Goal: Task Accomplishment & Management: Complete application form

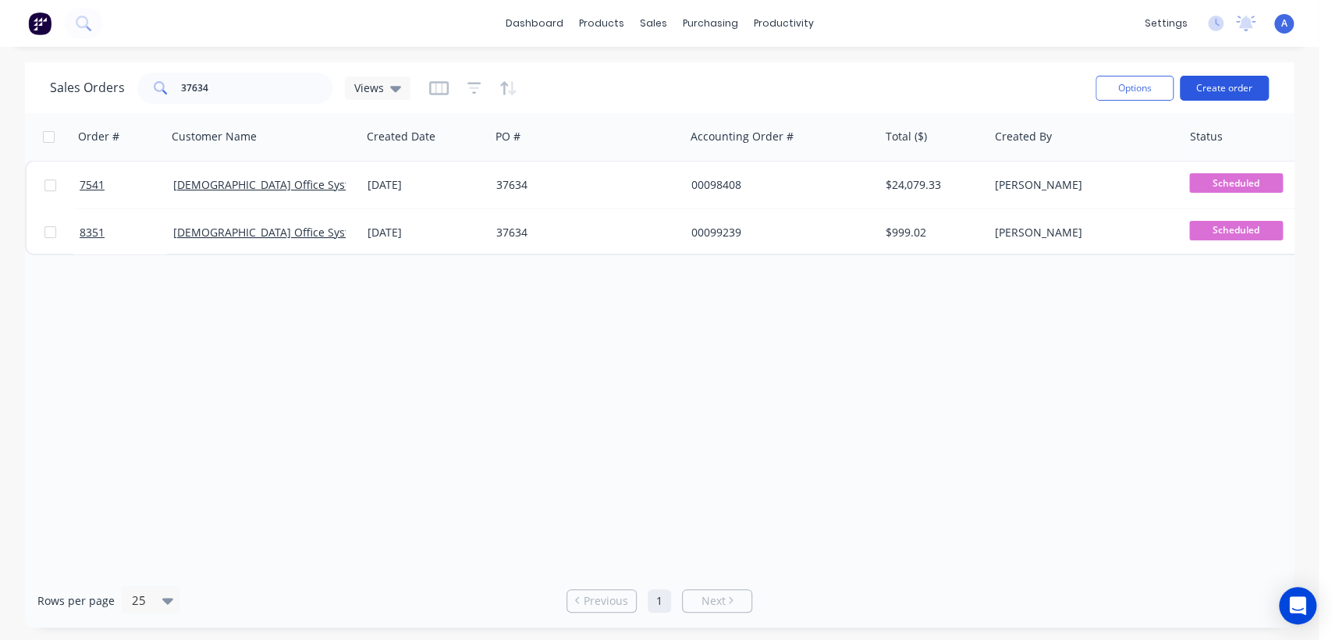
click at [1217, 76] on button "Create order" at bounding box center [1224, 88] width 89 height 25
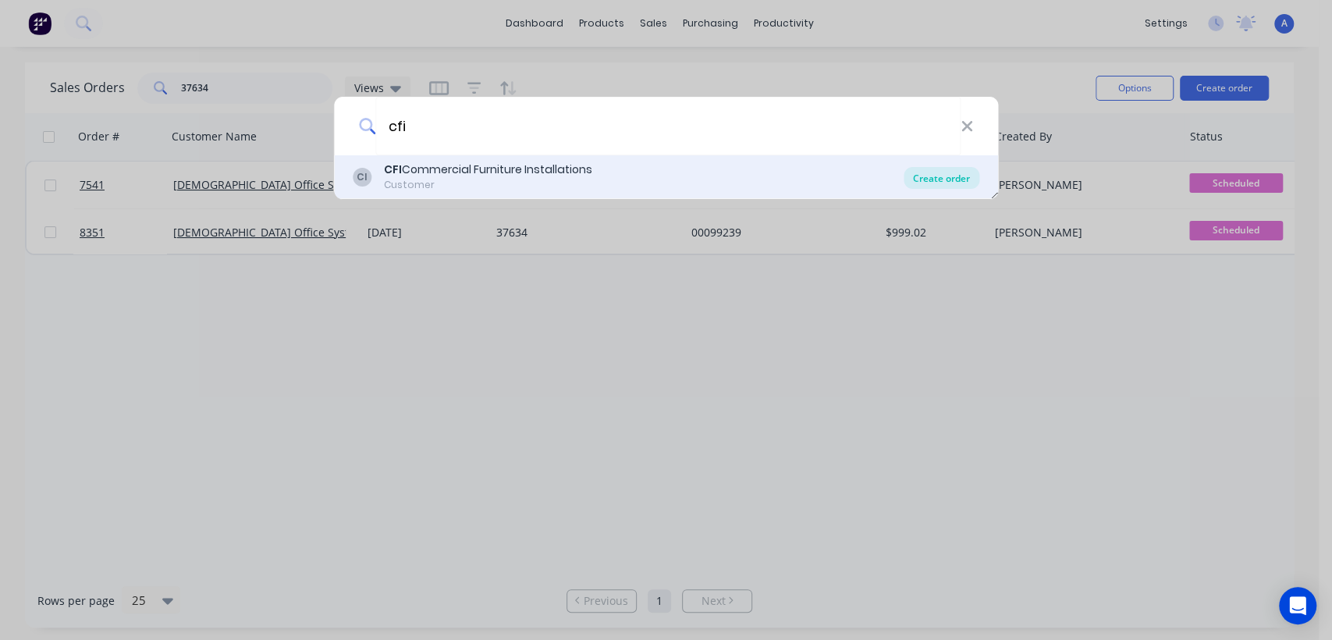
type input "cfi"
click at [941, 171] on div "Create order" at bounding box center [942, 178] width 76 height 22
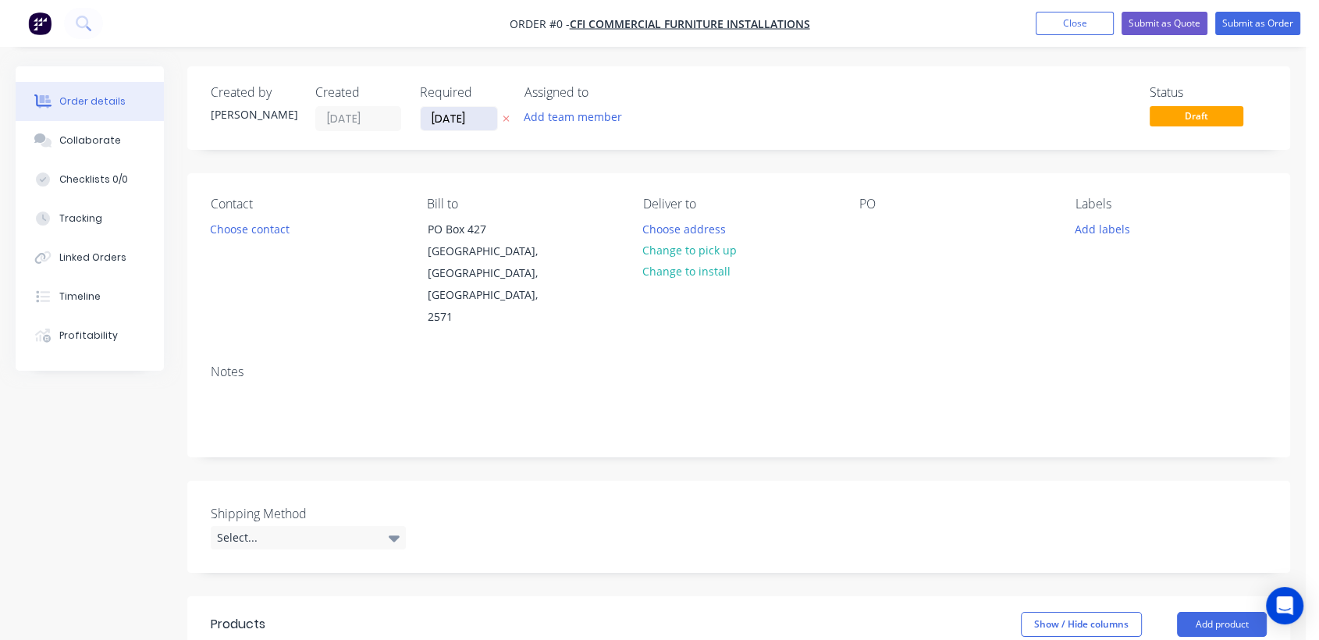
click at [487, 118] on input "[DATE]" at bounding box center [459, 118] width 76 height 23
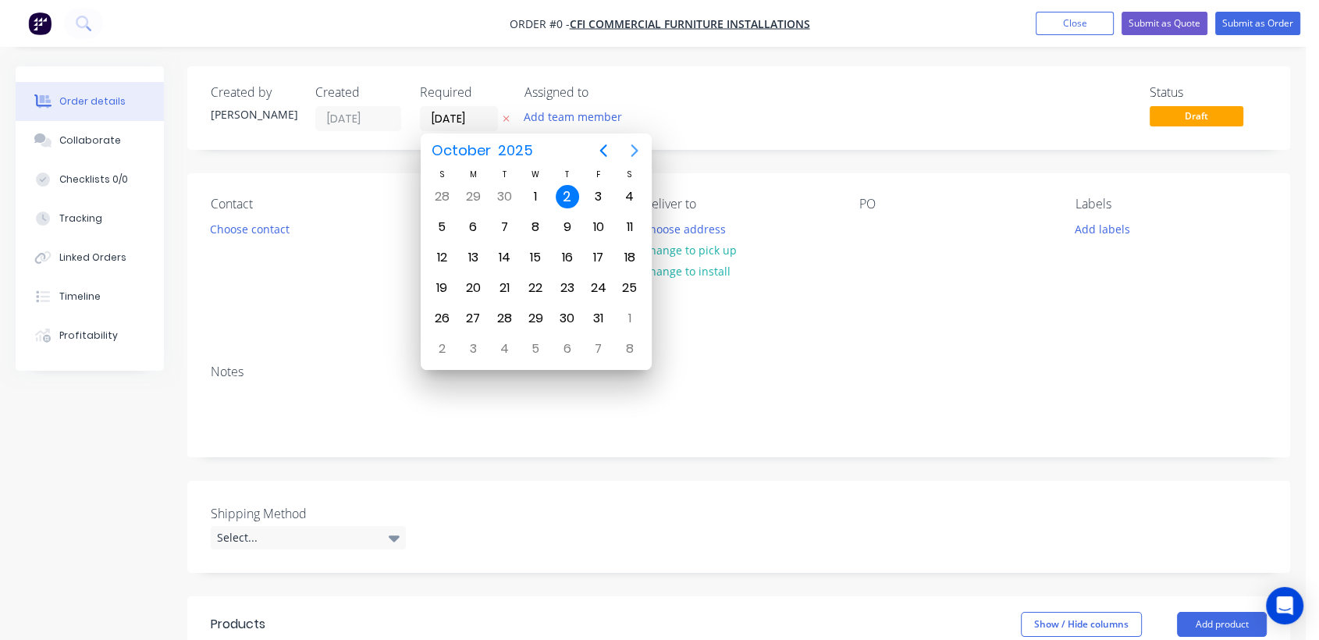
click at [637, 151] on icon "Next page" at bounding box center [634, 150] width 7 height 12
drag, startPoint x: 542, startPoint y: 314, endPoint x: 485, endPoint y: 329, distance: 58.9
click at [541, 314] on div "31" at bounding box center [535, 318] width 23 height 23
type input "[DATE]"
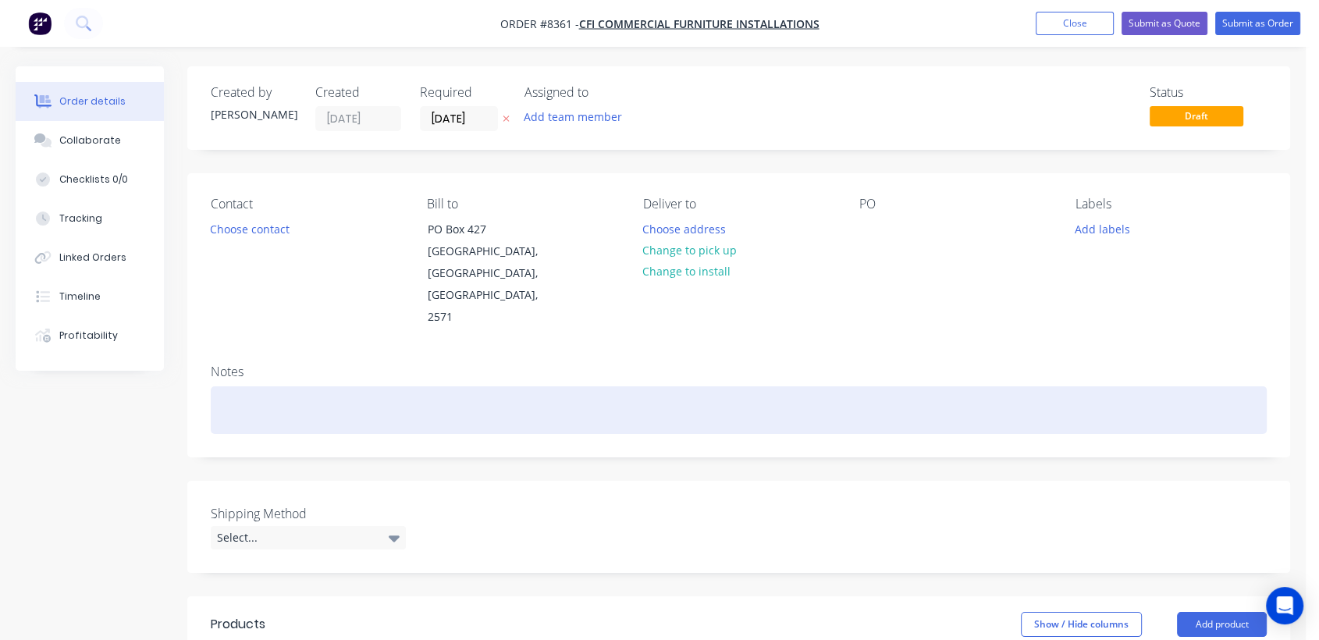
click at [305, 386] on div at bounding box center [739, 410] width 1056 height 48
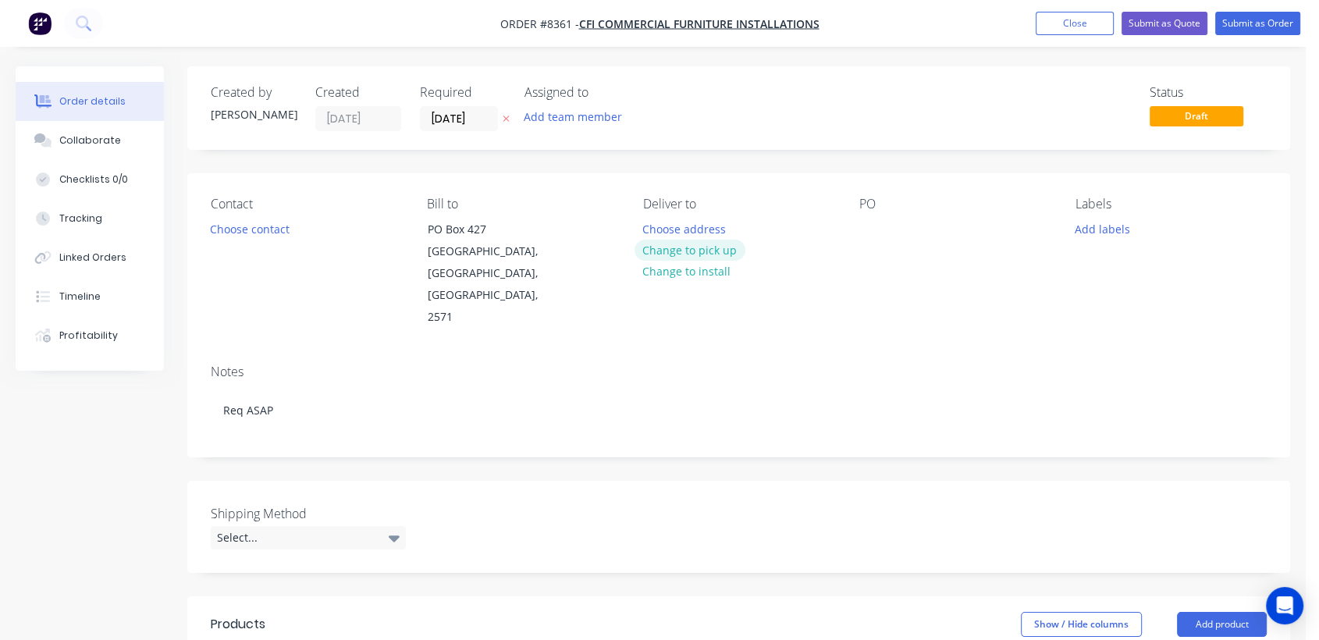
click at [695, 243] on button "Change to pick up" at bounding box center [689, 250] width 111 height 21
click at [866, 219] on div "PO" at bounding box center [954, 263] width 191 height 132
click at [869, 226] on div at bounding box center [871, 229] width 25 height 23
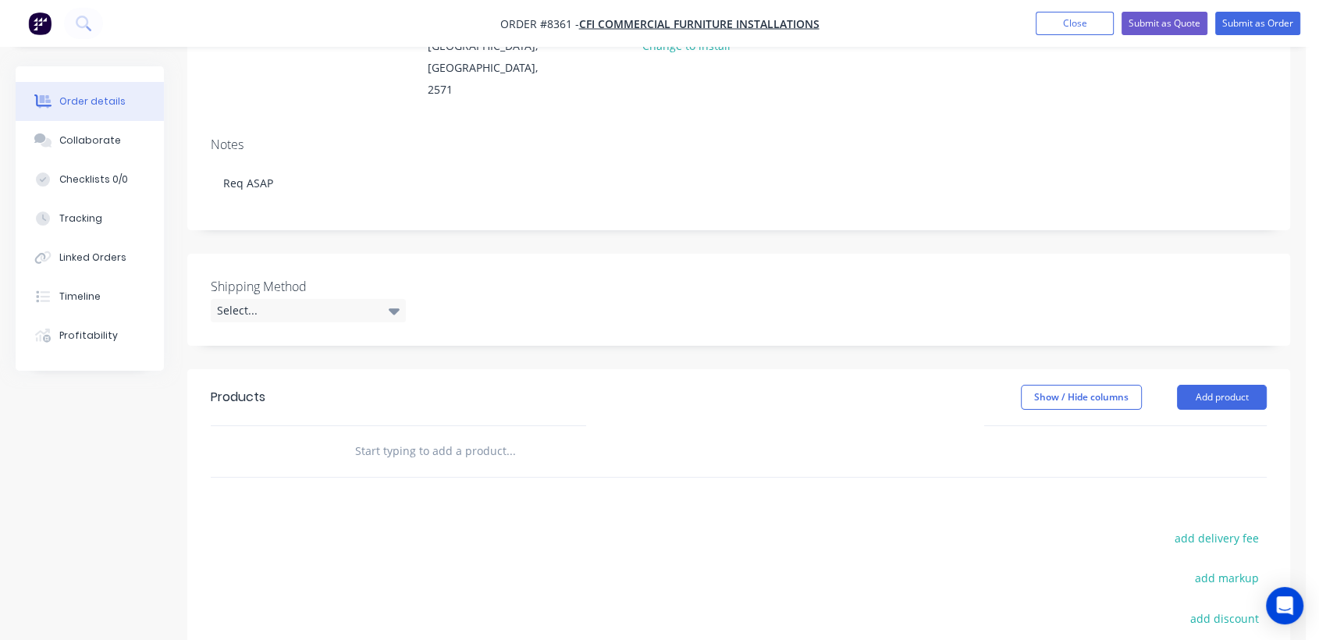
scroll to position [260, 0]
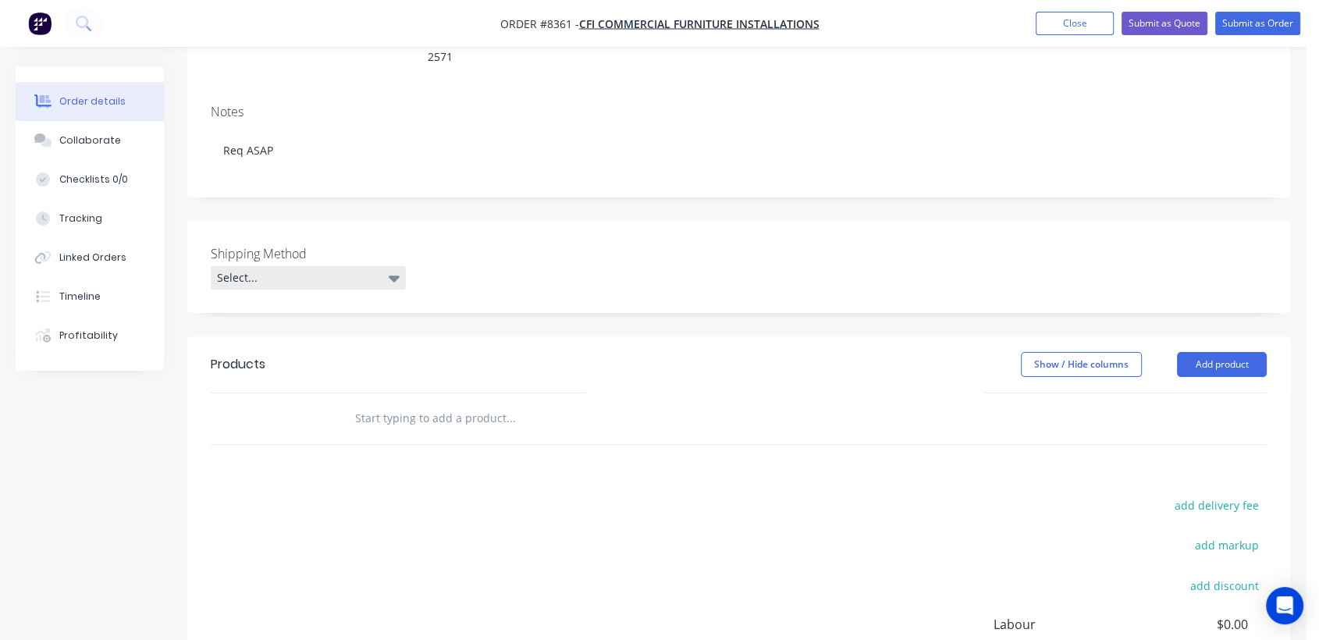
click at [339, 266] on div "Select..." at bounding box center [308, 277] width 195 height 23
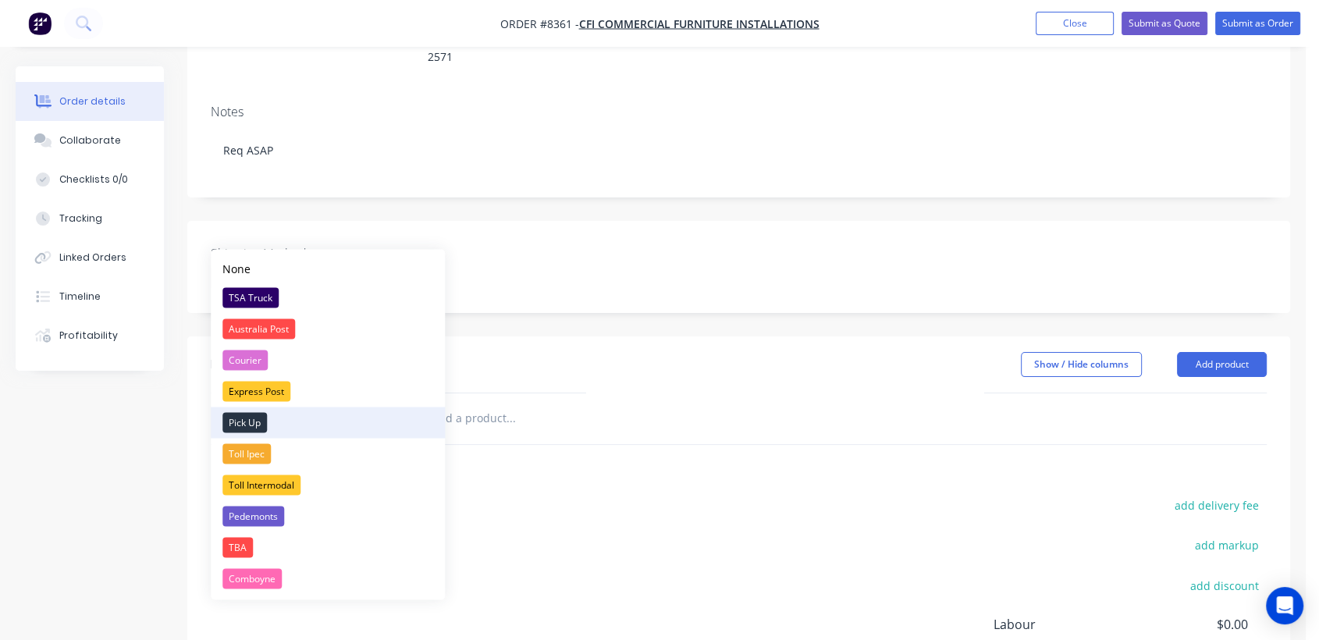
click at [256, 421] on div "Pick Up" at bounding box center [244, 422] width 44 height 20
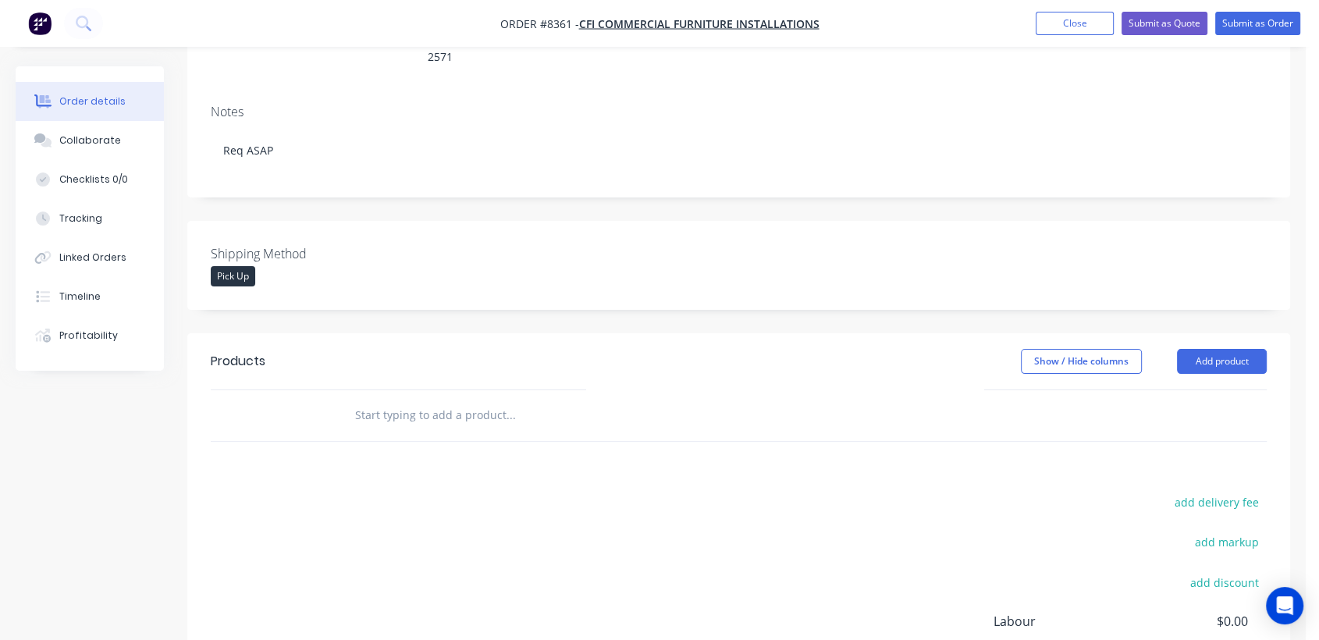
click at [506, 400] on input "text" at bounding box center [510, 415] width 312 height 31
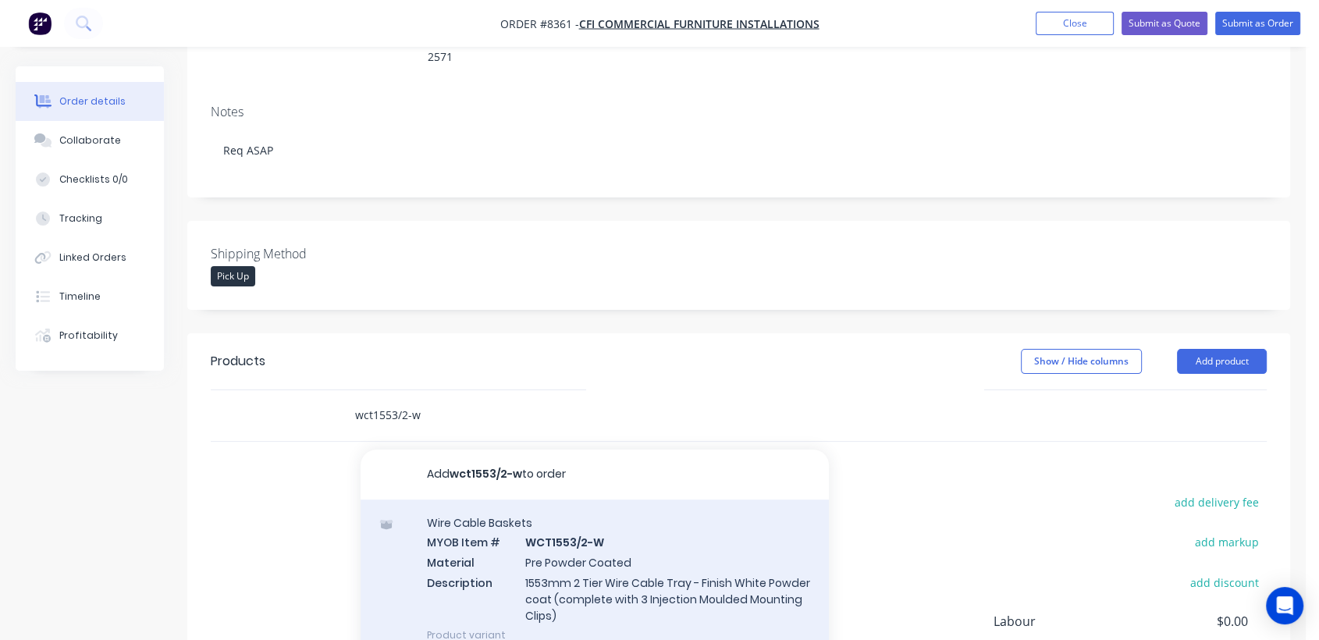
type input "wct1553/2-w"
click at [654, 535] on div "Wire Cable Baskets MYOB Item # WCT1553/2-W Material Pre Powder Coated Descripti…" at bounding box center [595, 578] width 468 height 158
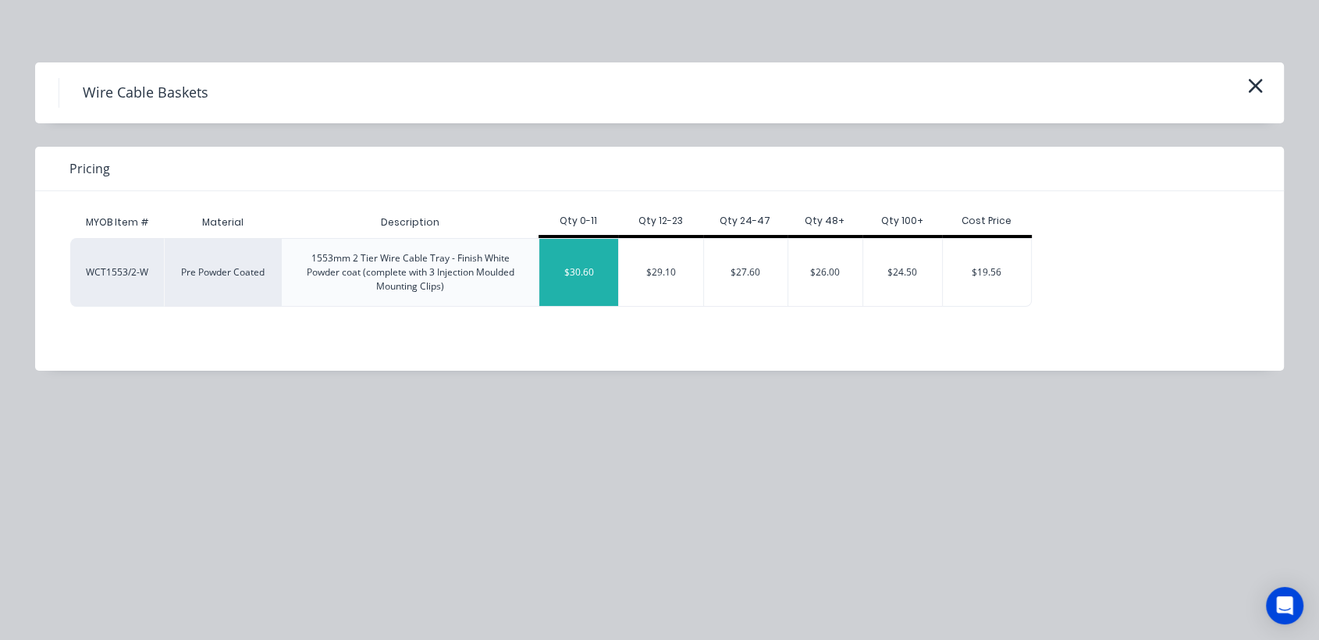
click at [580, 268] on div "$30.60" at bounding box center [578, 272] width 79 height 67
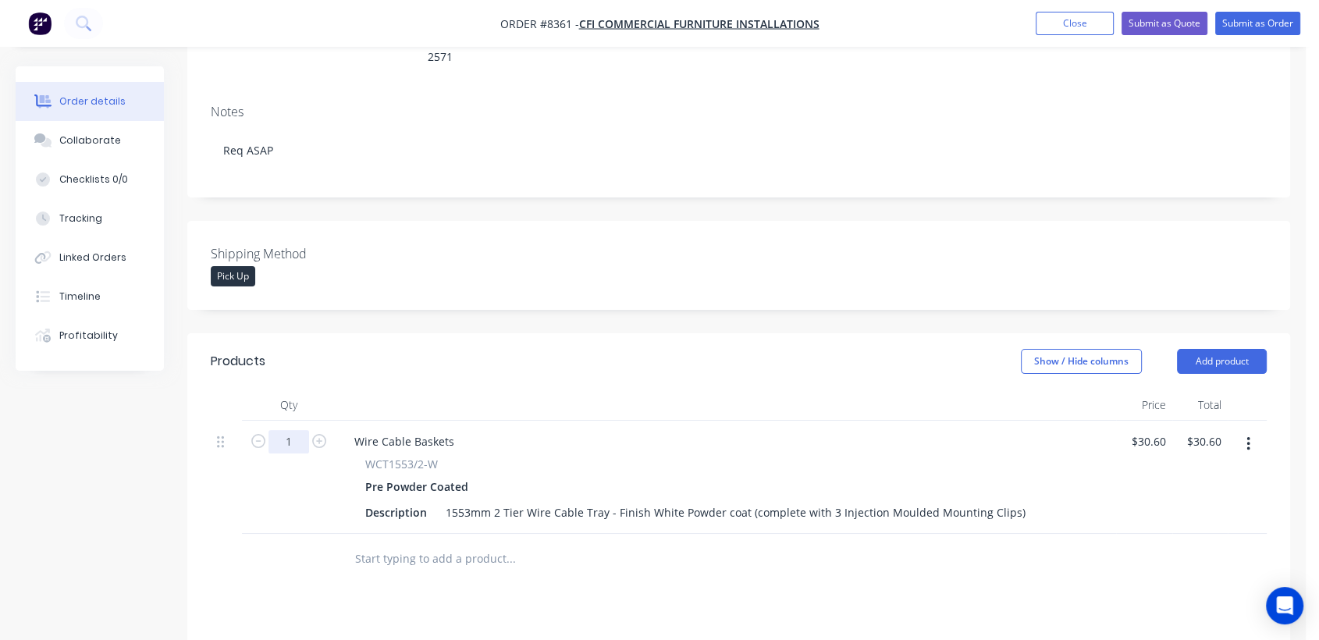
click at [303, 430] on input "1" at bounding box center [288, 441] width 41 height 23
type input "11"
type input "$336.60"
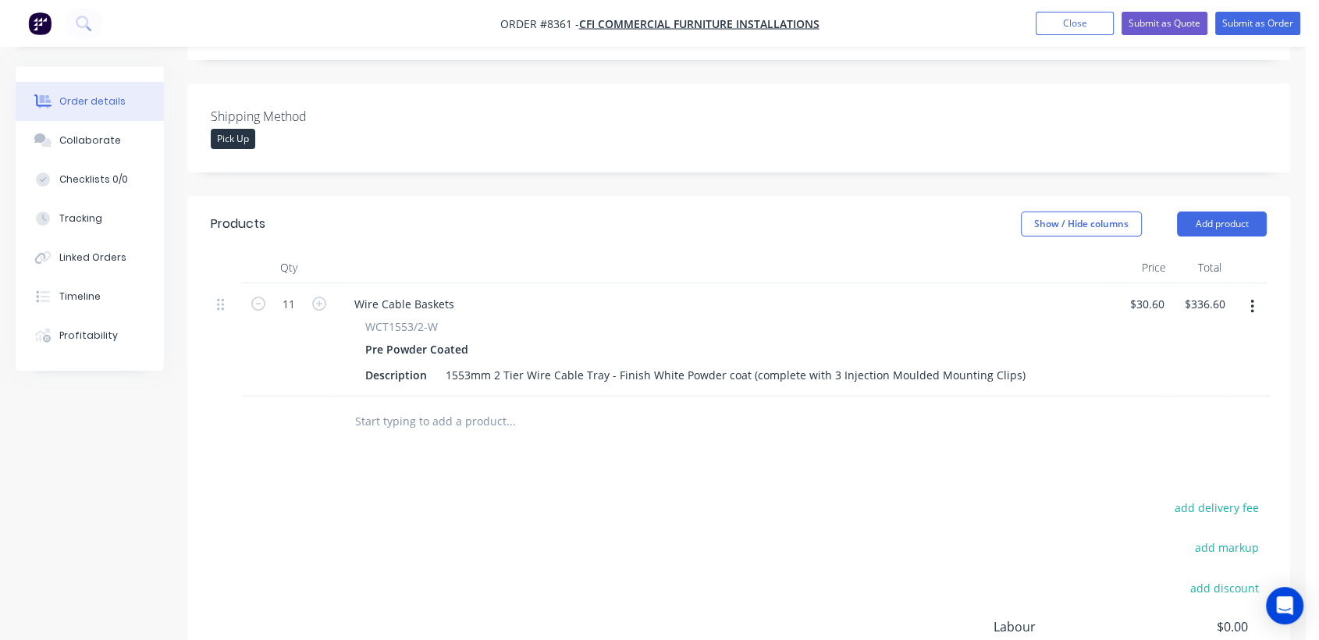
scroll to position [433, 0]
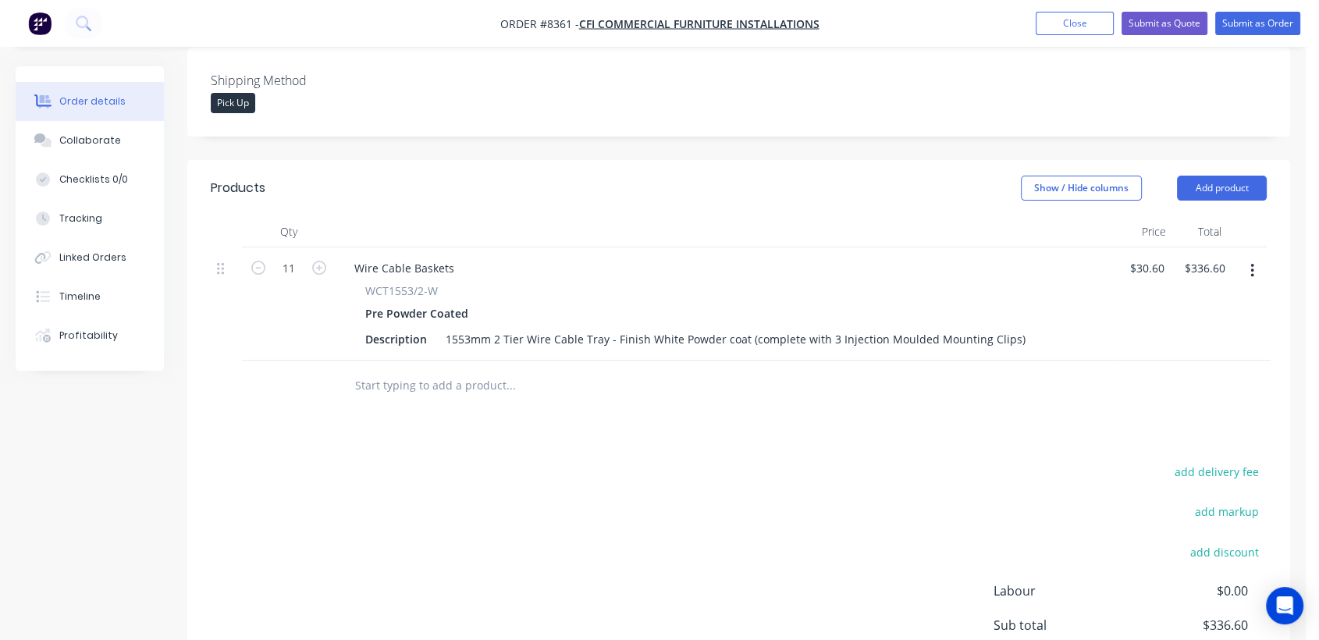
click at [414, 370] on input "text" at bounding box center [510, 385] width 312 height 31
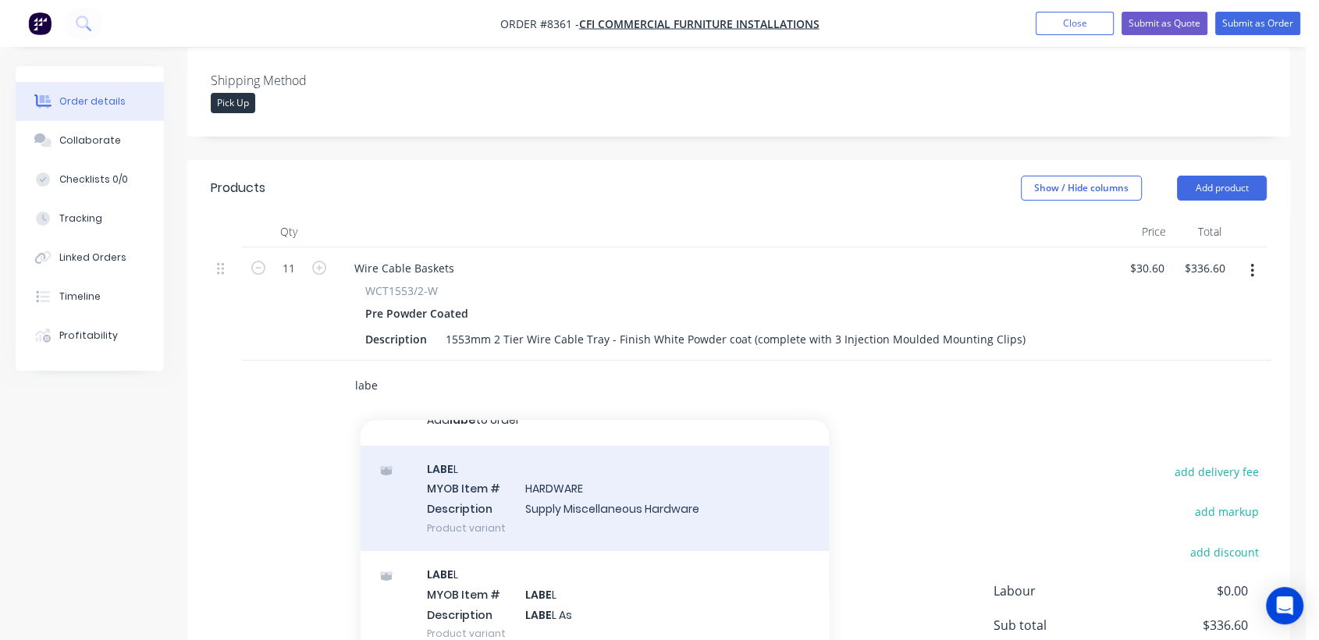
scroll to position [37, 0]
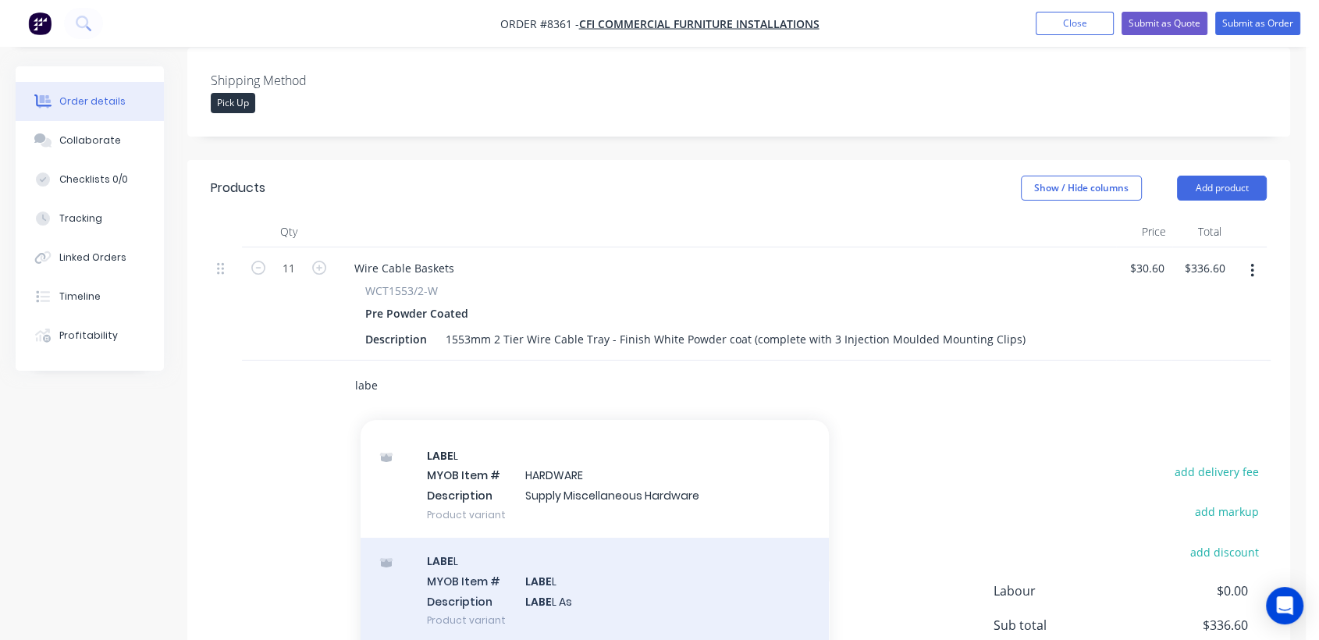
type input "labe"
click at [610, 538] on div "LABE L MYOB Item # LABE L Description LABE L As Product variant" at bounding box center [595, 590] width 468 height 105
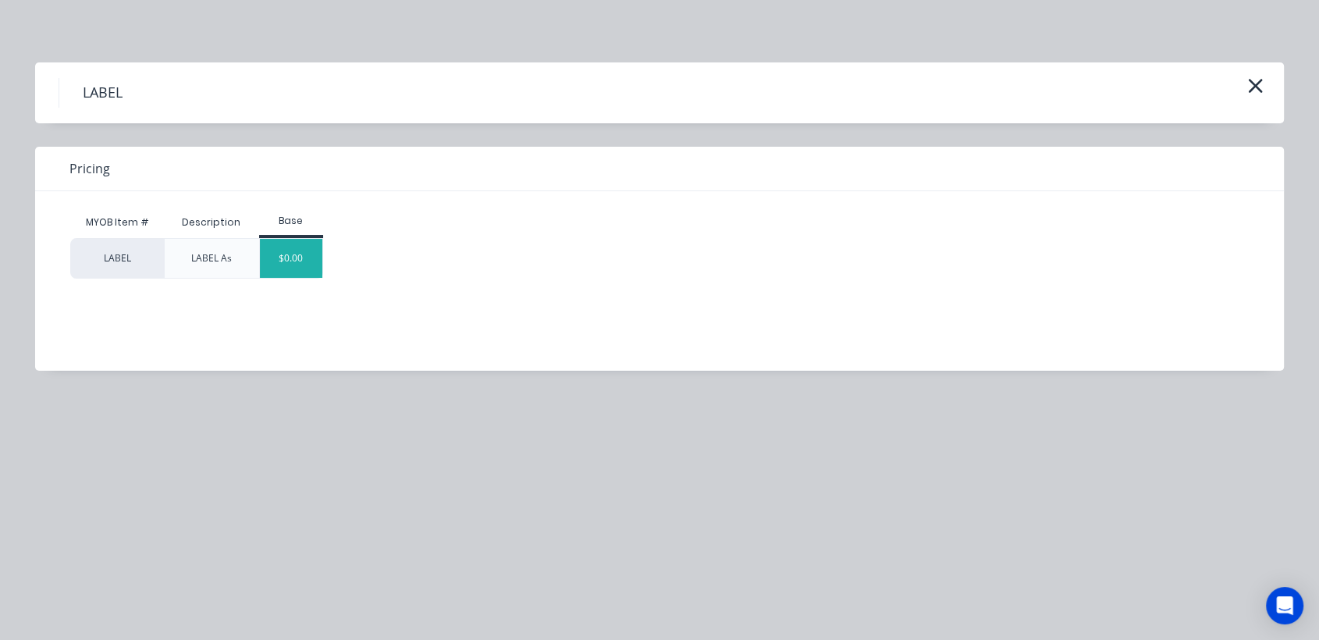
click at [296, 259] on div "$0.00" at bounding box center [291, 258] width 63 height 39
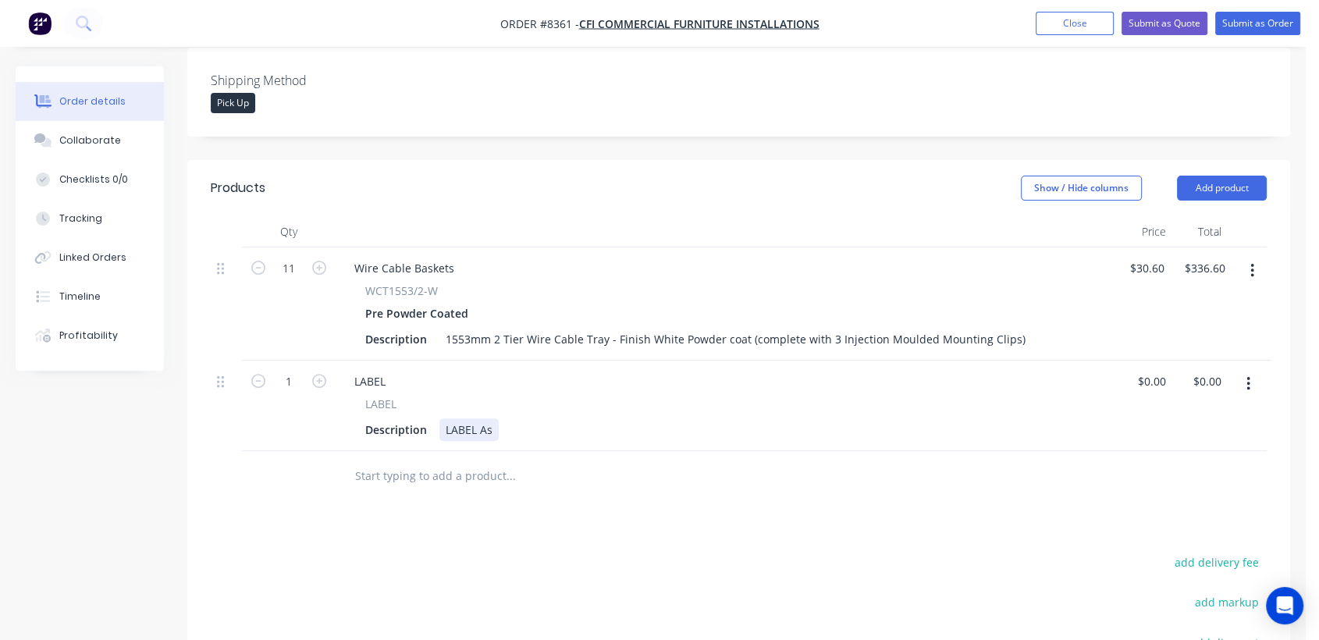
click at [497, 418] on div "Description LABEL As" at bounding box center [722, 429] width 727 height 23
type input "$0.00"
click at [97, 132] on button "Collaborate" at bounding box center [90, 140] width 148 height 39
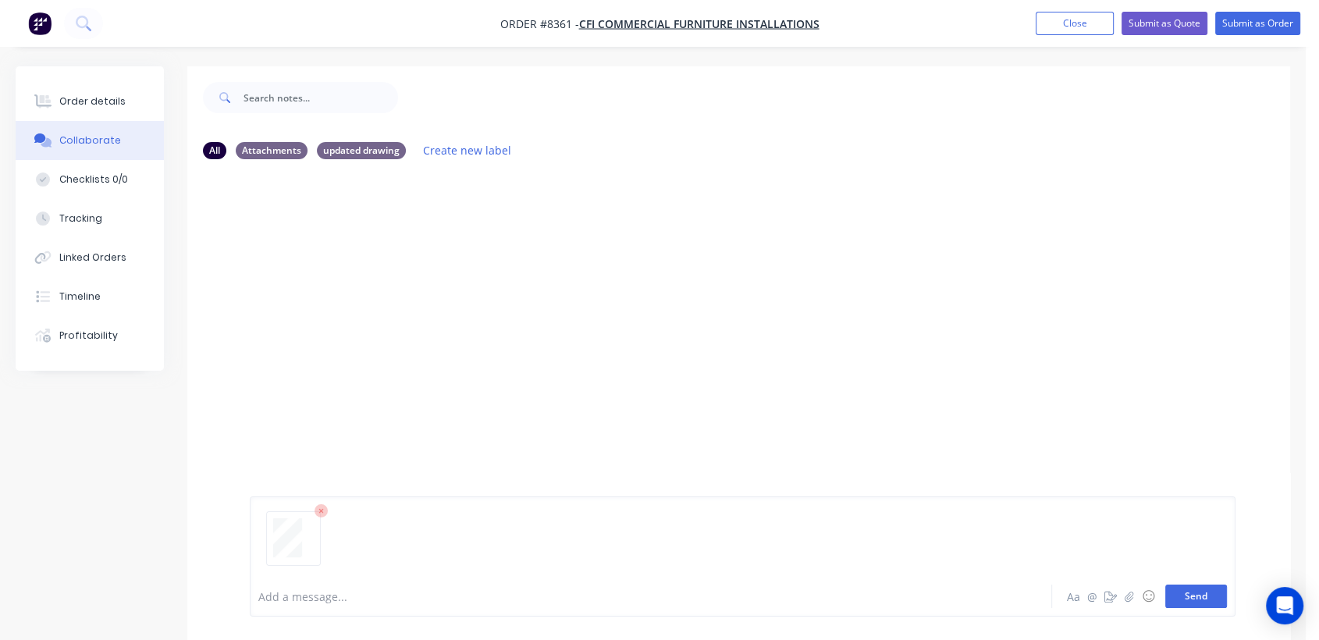
click at [1179, 596] on button "Send" at bounding box center [1196, 595] width 62 height 23
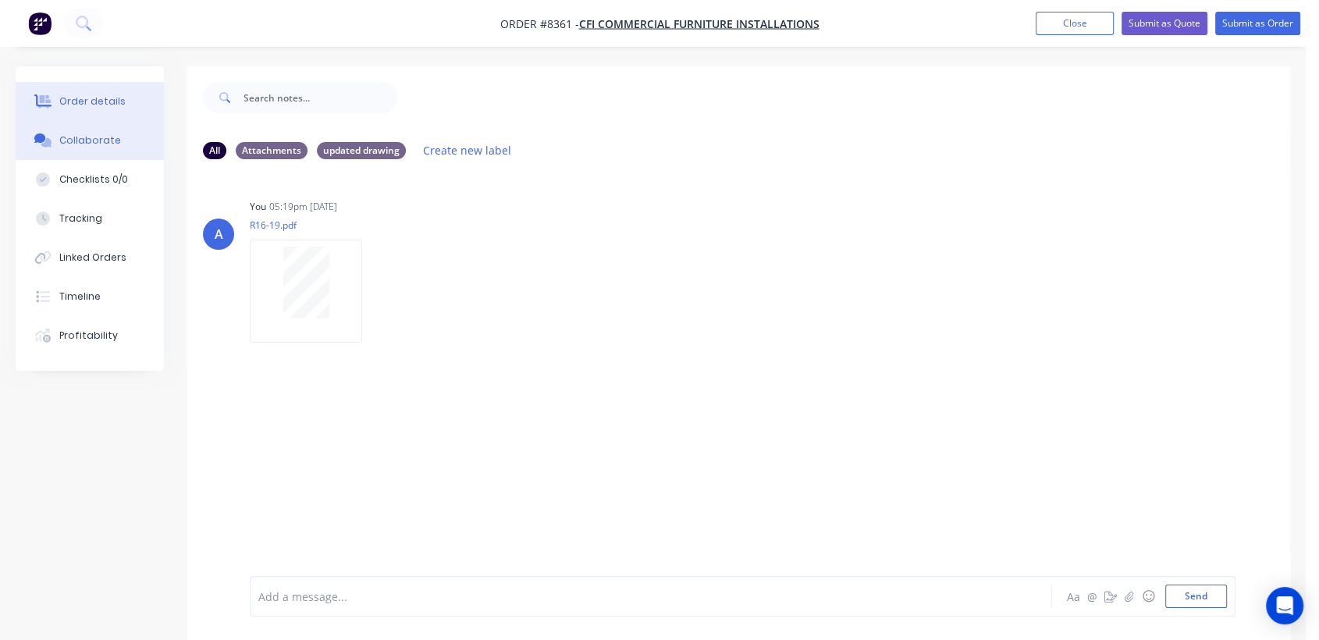
click at [87, 99] on div "Order details" at bounding box center [92, 101] width 66 height 14
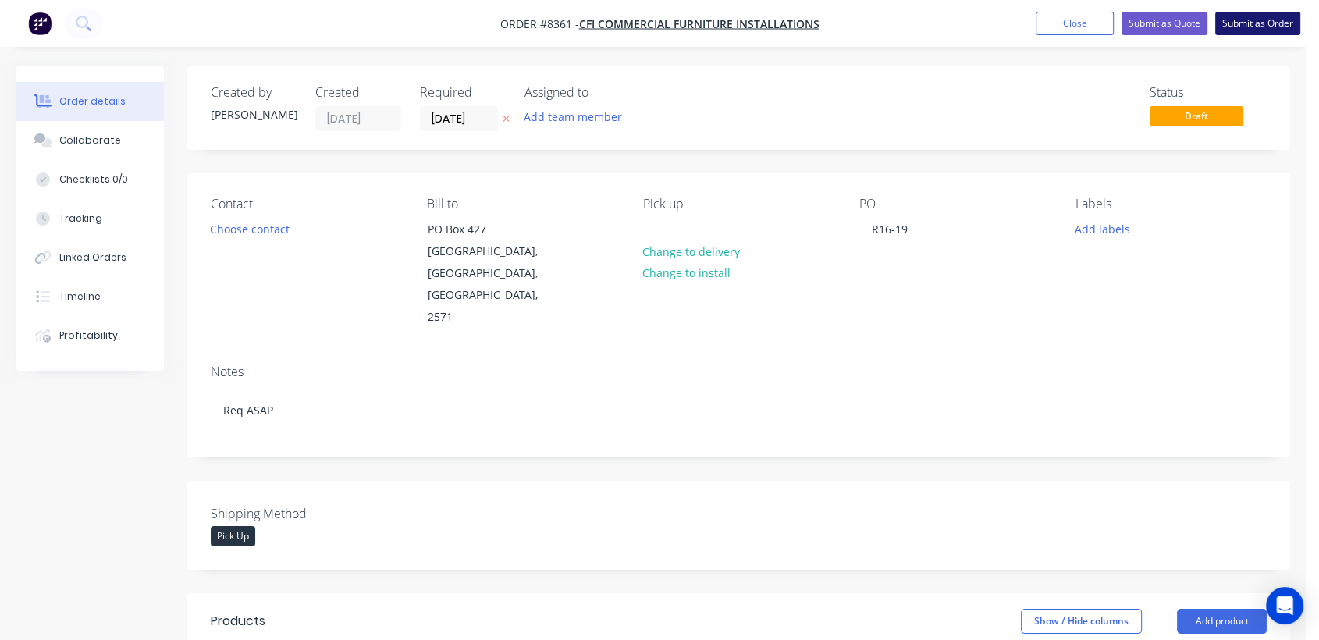
click at [1262, 23] on button "Submit as Order" at bounding box center [1257, 23] width 85 height 23
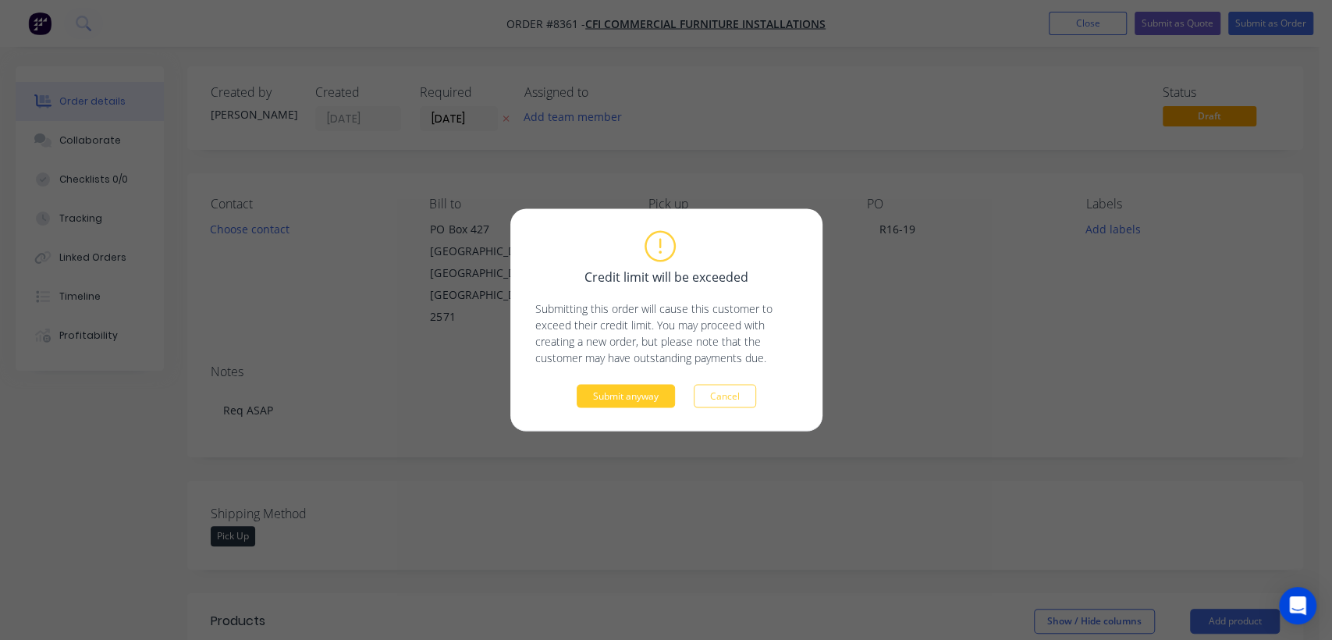
click at [634, 401] on button "Submit anyway" at bounding box center [626, 396] width 98 height 23
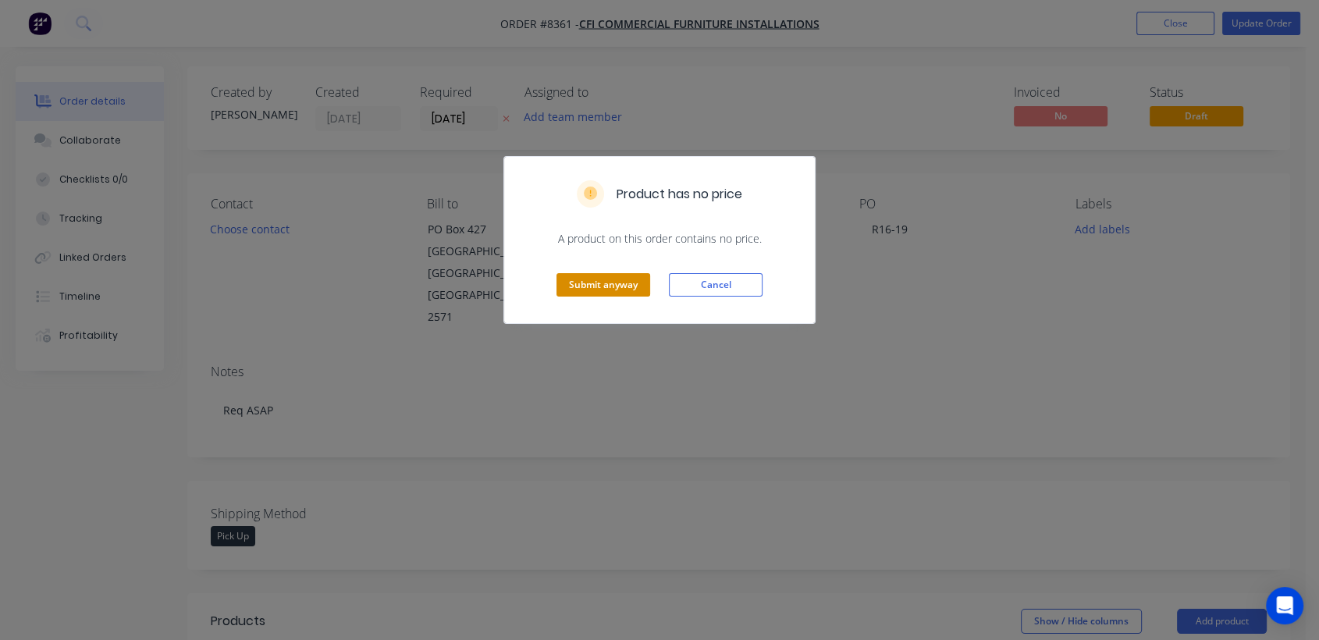
click at [580, 286] on button "Submit anyway" at bounding box center [603, 284] width 94 height 23
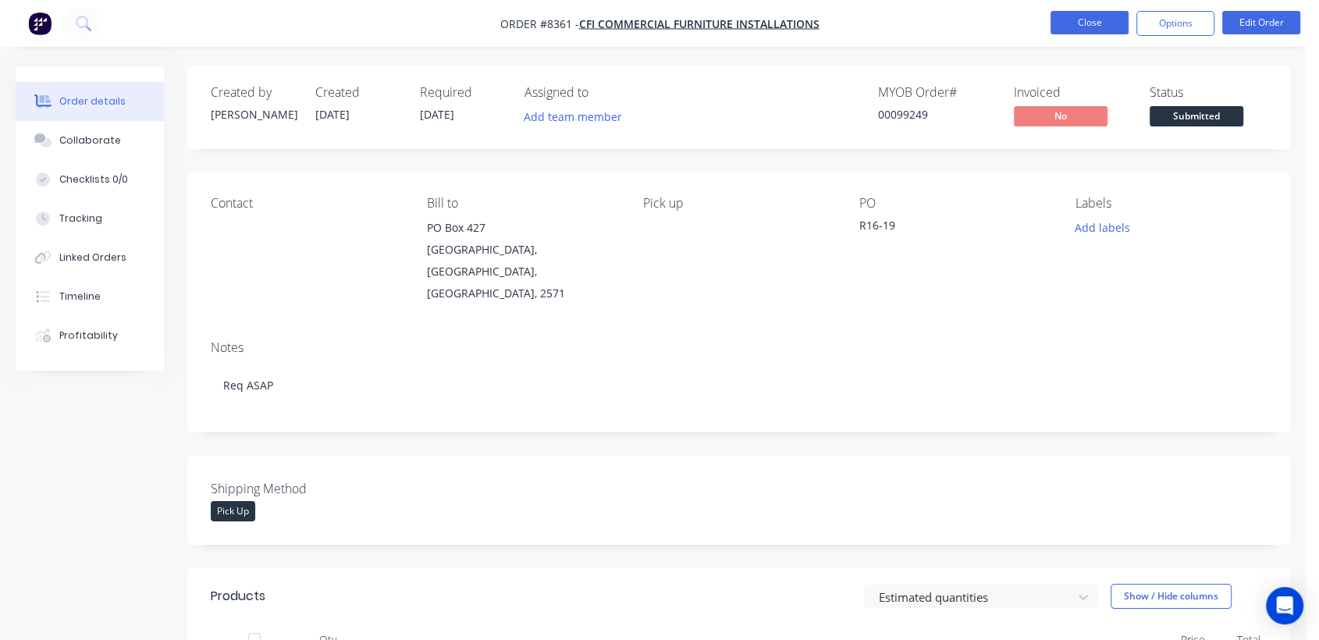
click at [1079, 20] on button "Close" at bounding box center [1089, 22] width 78 height 23
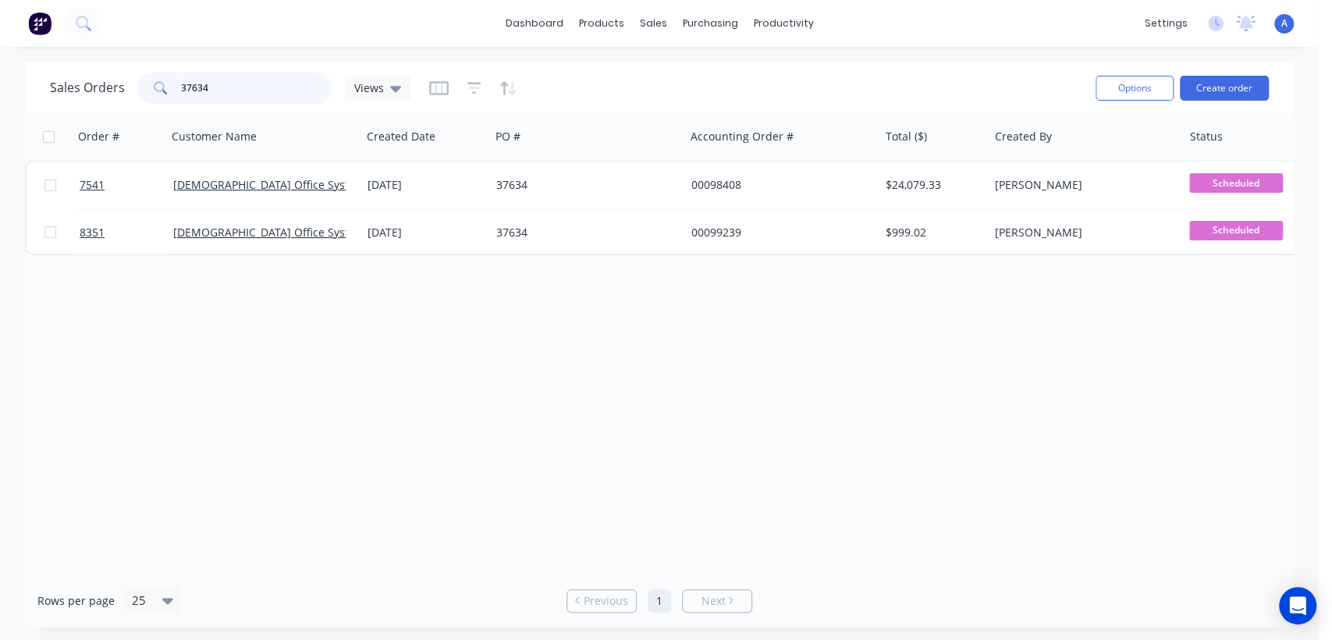
drag, startPoint x: 219, startPoint y: 83, endPoint x: 157, endPoint y: 86, distance: 61.7
click at [157, 86] on div "37634" at bounding box center [234, 88] width 195 height 31
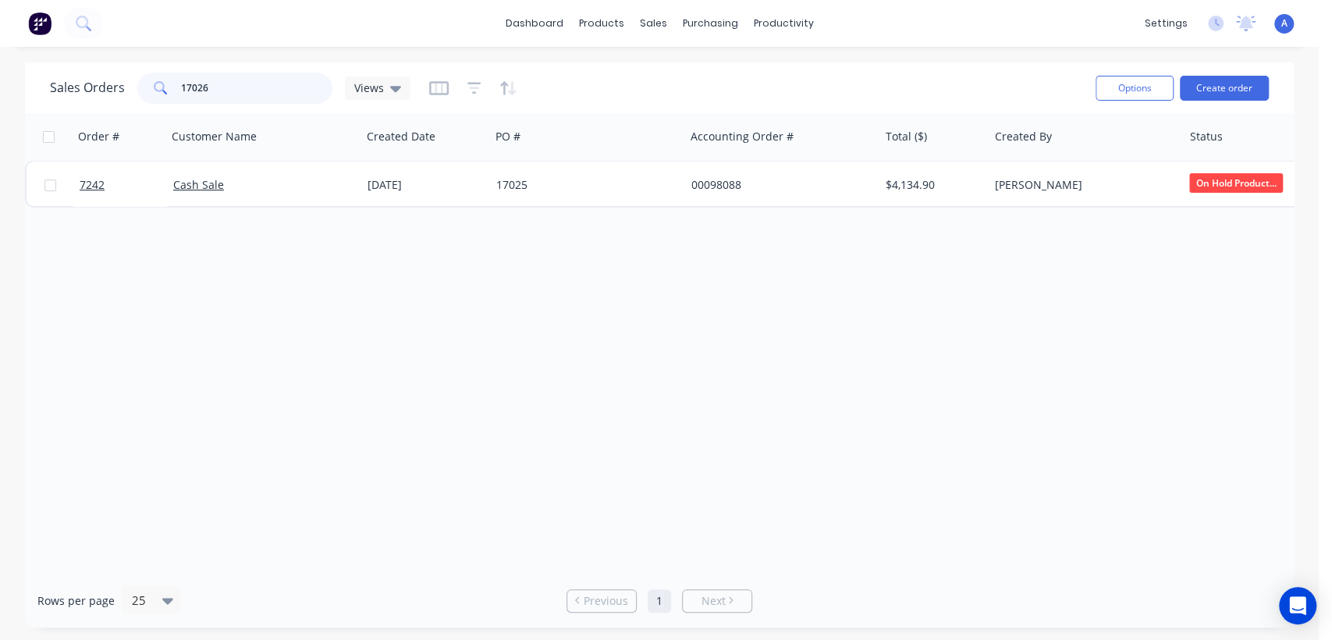
type input "17026"
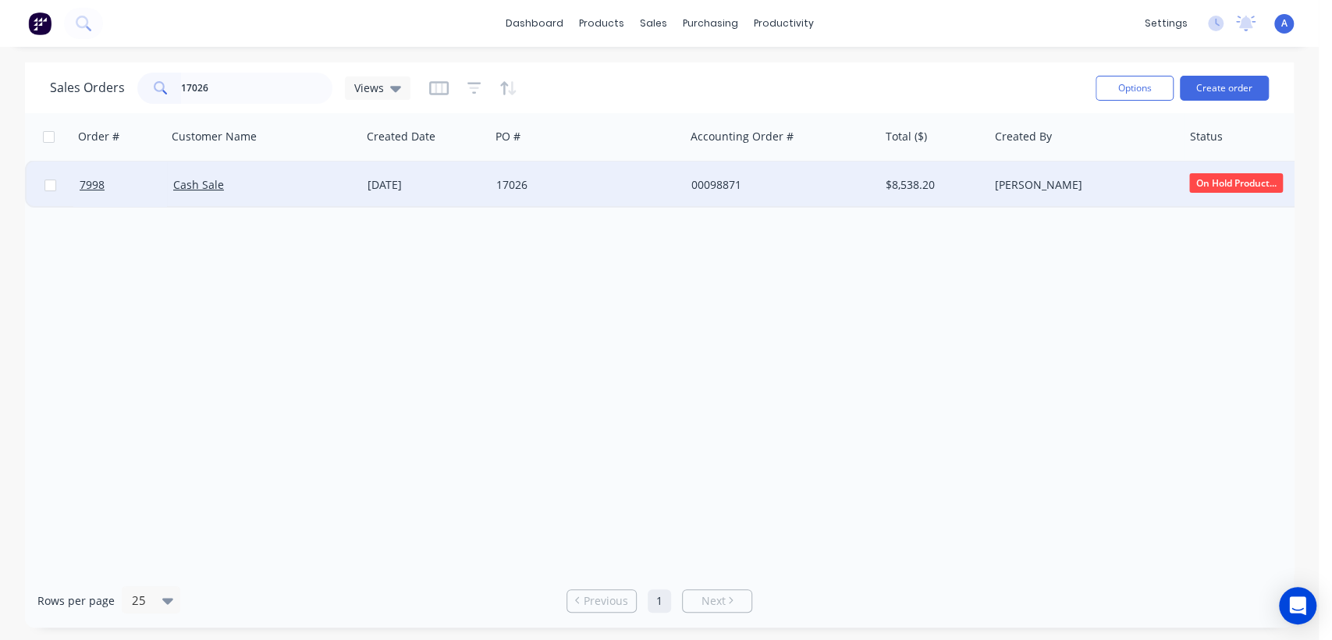
click at [603, 179] on div "17026" at bounding box center [582, 185] width 173 height 16
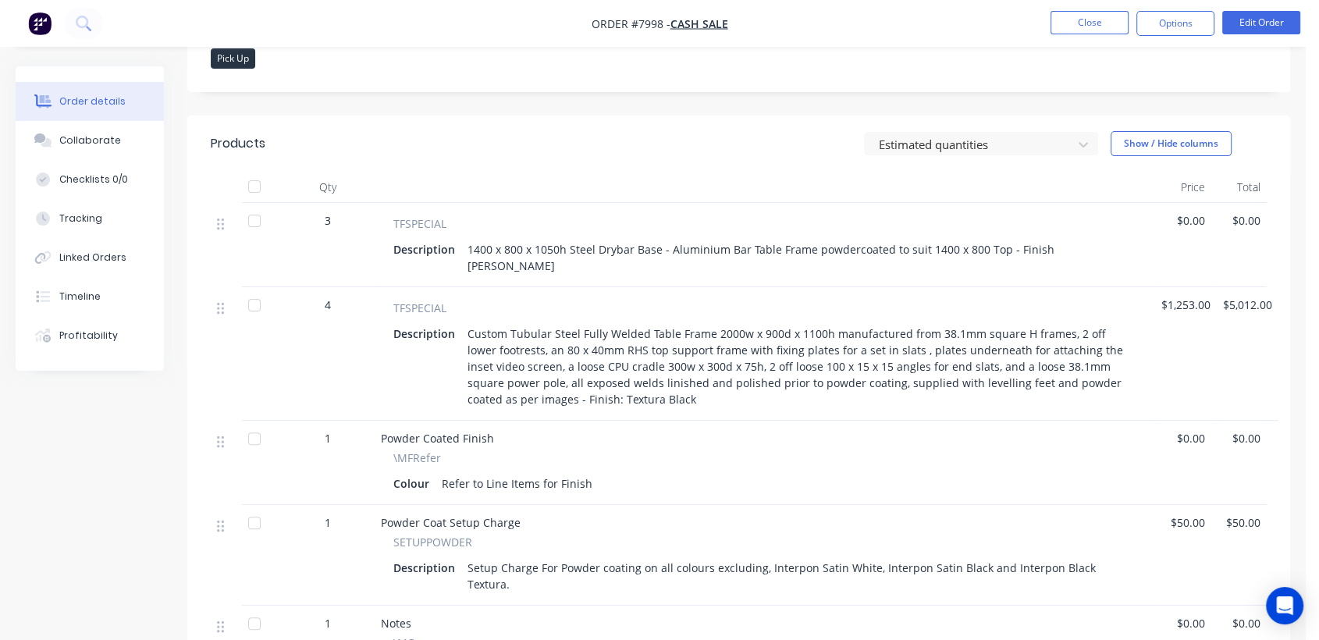
scroll to position [433, 0]
click at [1093, 25] on button "Close" at bounding box center [1089, 22] width 78 height 23
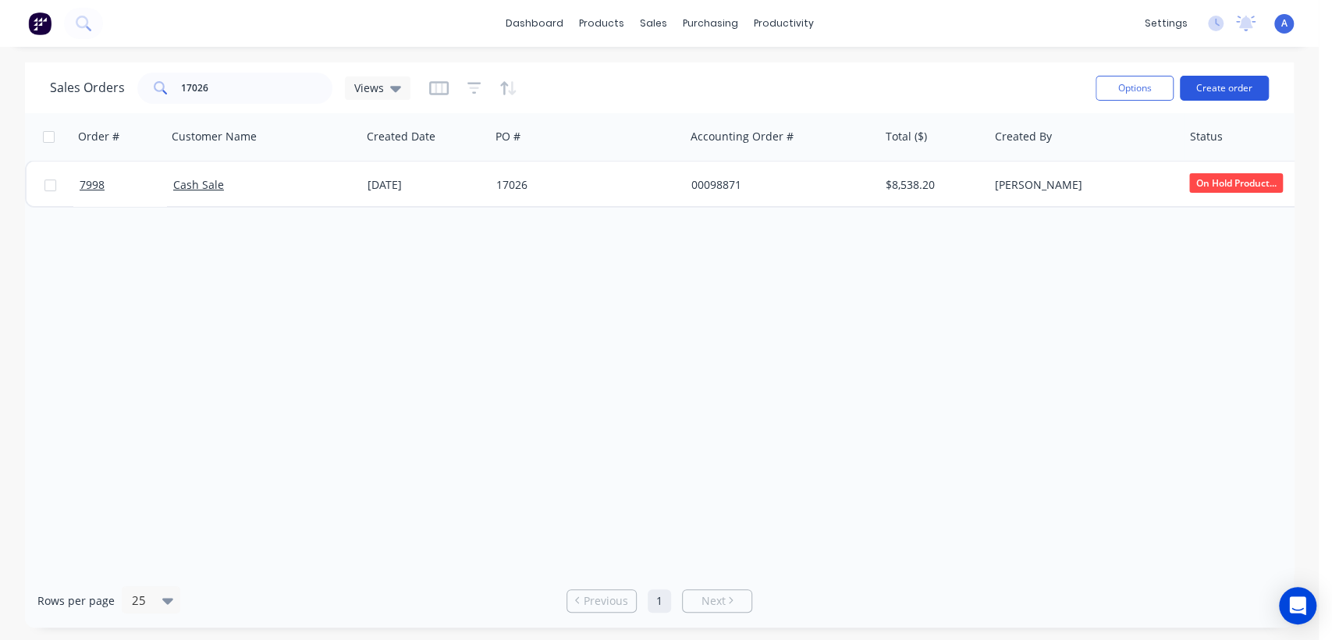
click at [1230, 88] on button "Create order" at bounding box center [1224, 88] width 89 height 25
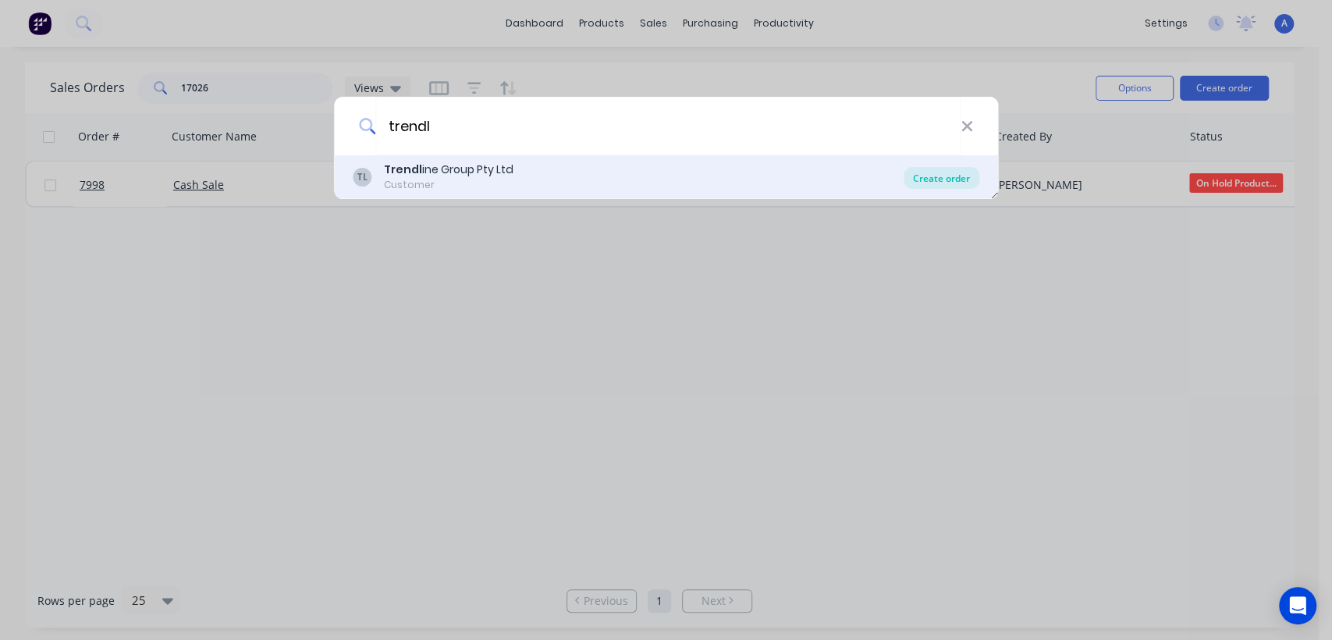
type input "trendl"
click at [937, 183] on div "Create order" at bounding box center [942, 178] width 76 height 22
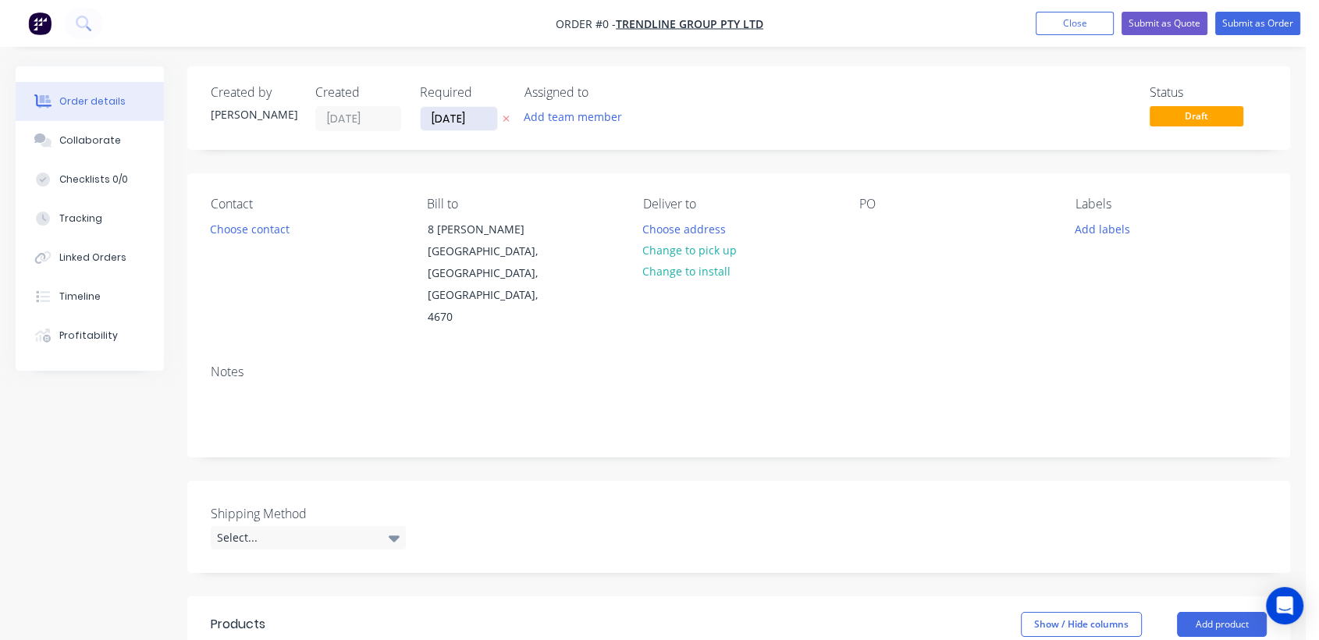
click at [485, 119] on input "[DATE]" at bounding box center [459, 118] width 76 height 23
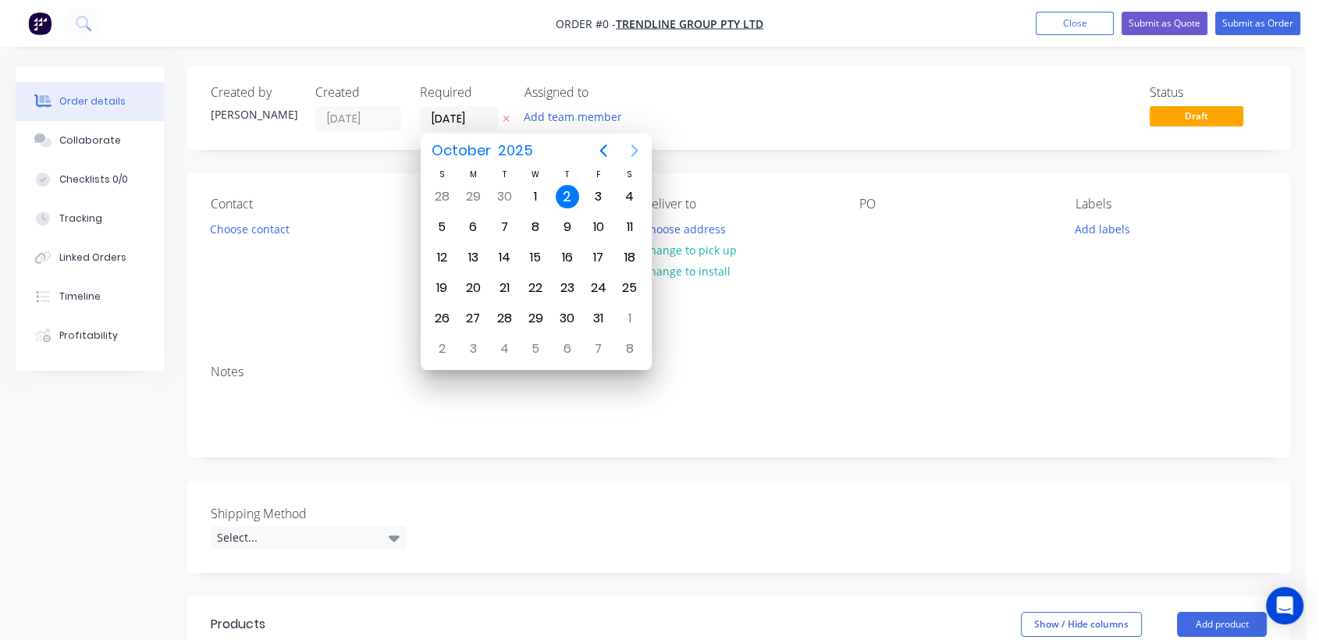
click at [631, 141] on icon "Next page" at bounding box center [634, 150] width 19 height 19
drag, startPoint x: 540, startPoint y: 307, endPoint x: 524, endPoint y: 314, distance: 16.8
click at [538, 307] on div "31" at bounding box center [535, 318] width 23 height 23
type input "[DATE]"
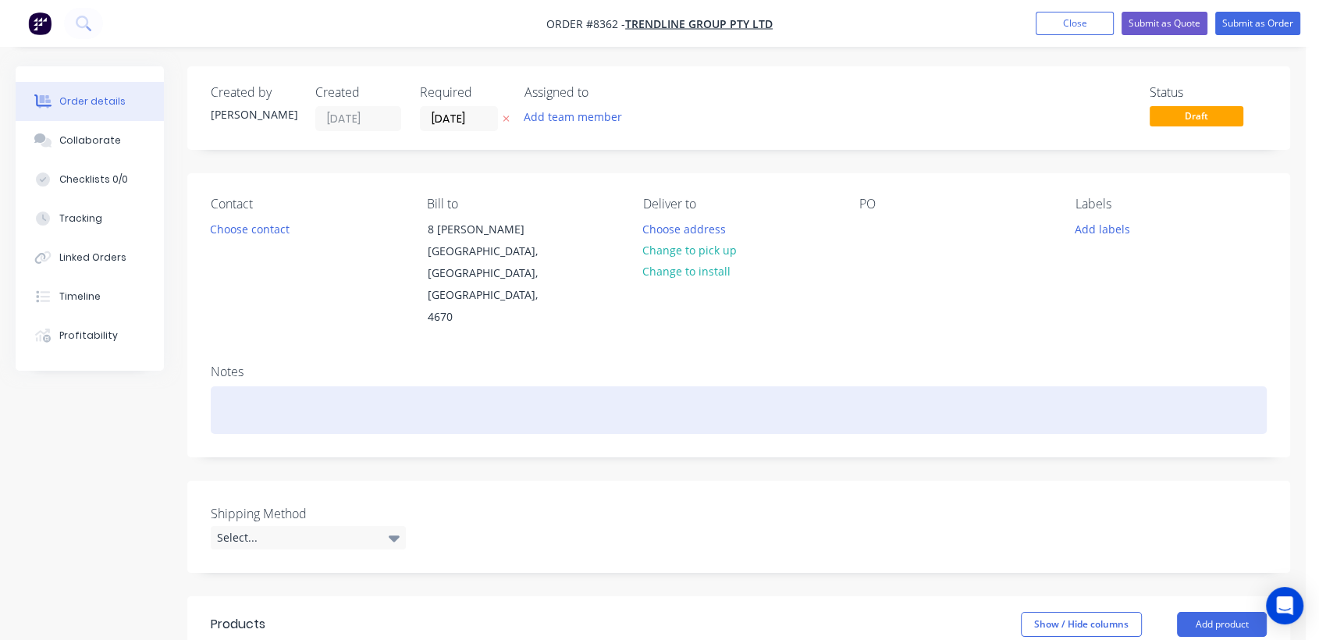
click at [265, 386] on div at bounding box center [739, 410] width 1056 height 48
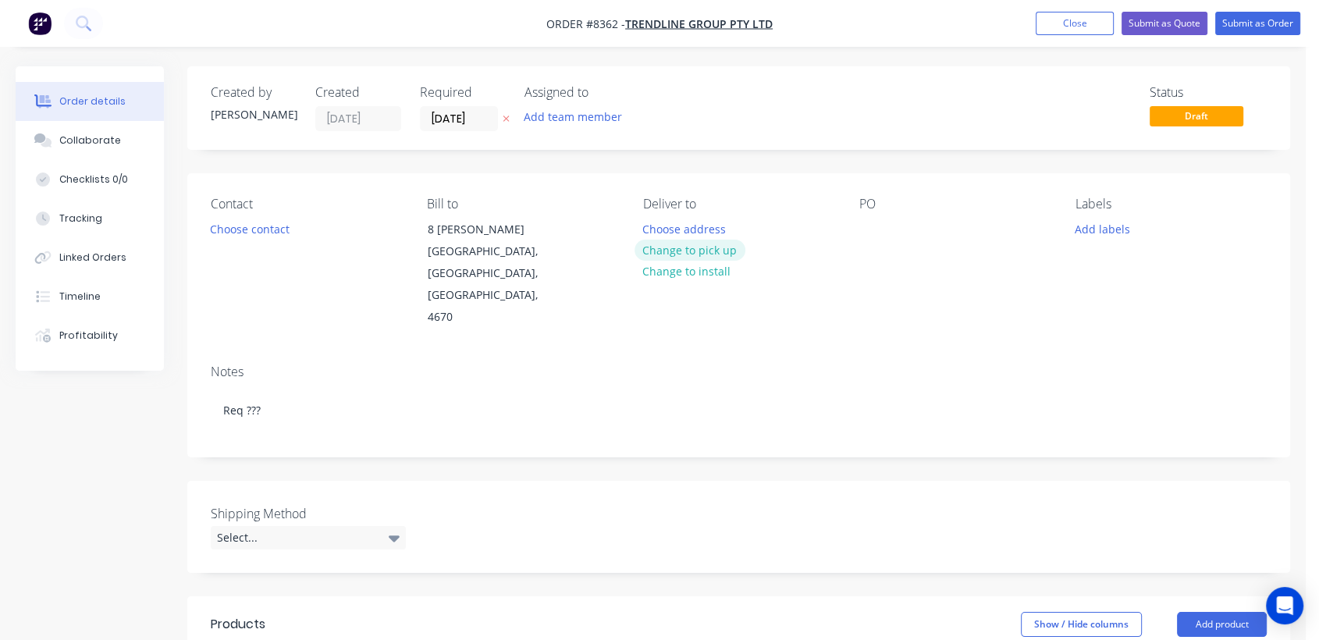
click at [705, 246] on button "Change to pick up" at bounding box center [689, 250] width 111 height 21
click at [870, 226] on div at bounding box center [871, 229] width 25 height 23
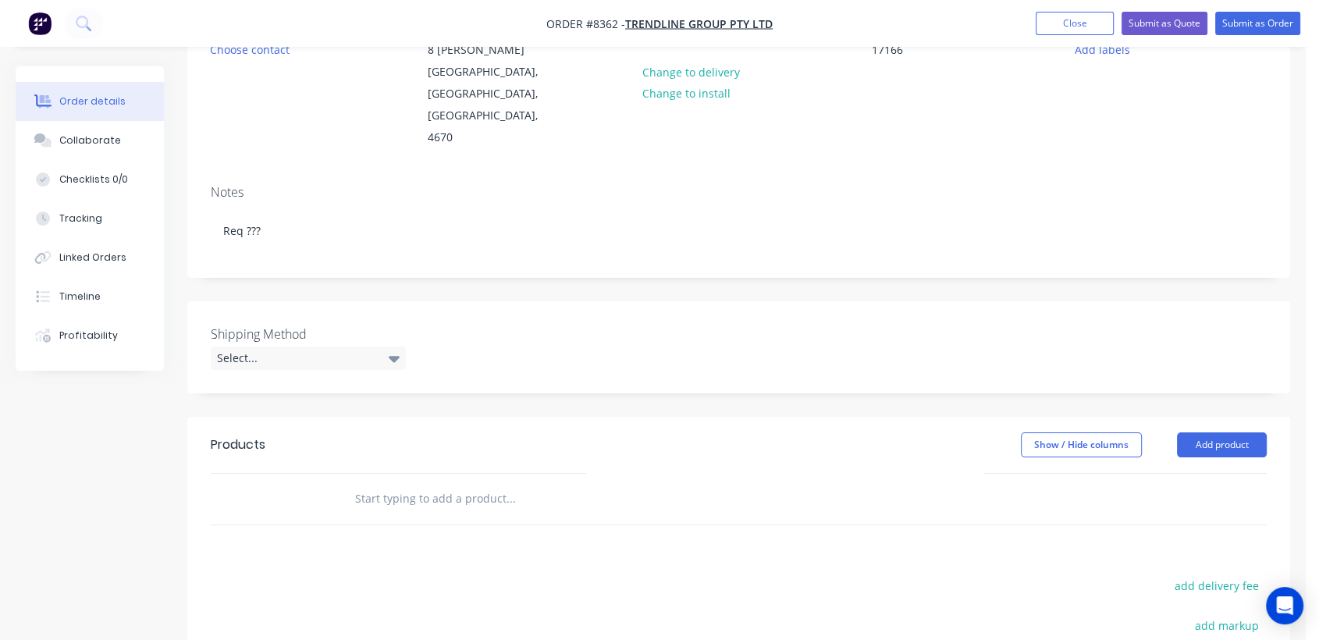
scroll to position [260, 0]
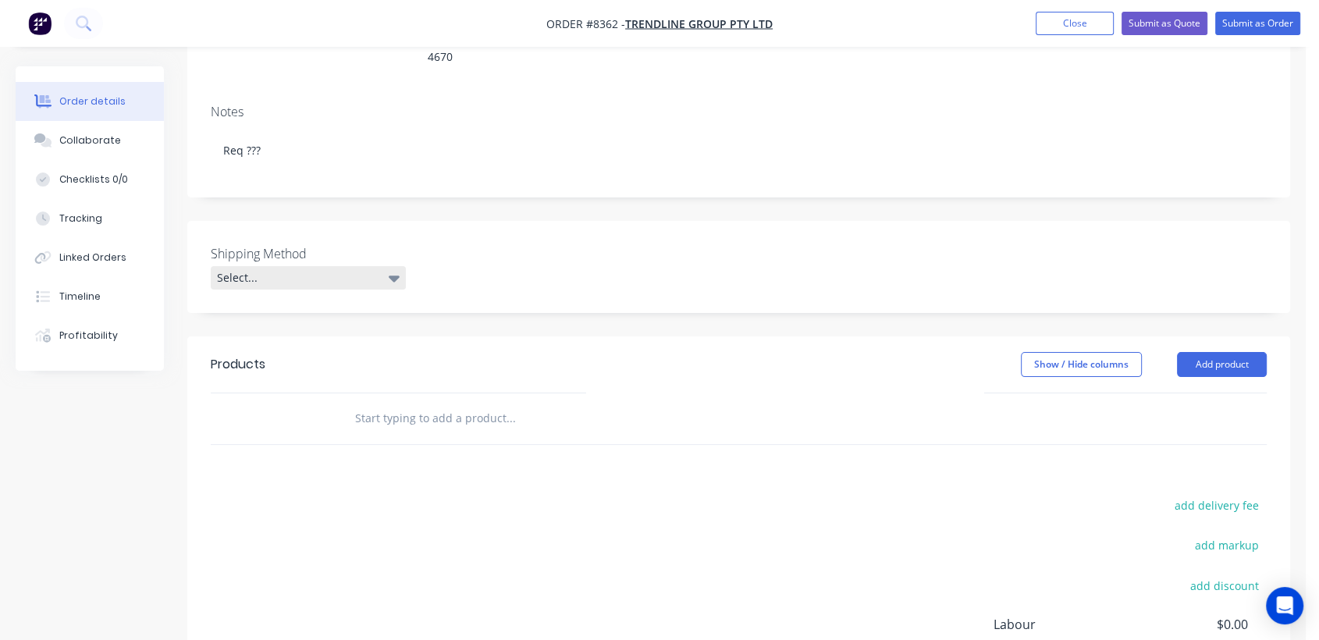
click at [302, 266] on div "Select..." at bounding box center [308, 277] width 195 height 23
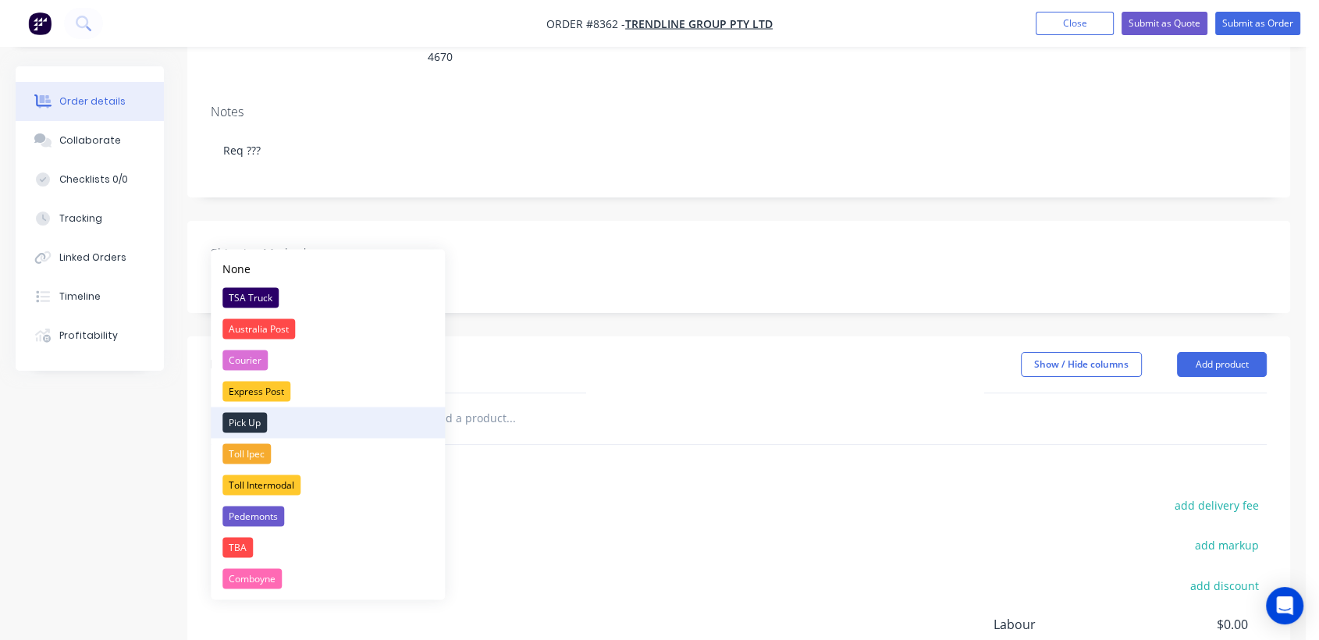
click at [258, 414] on div "Pick Up" at bounding box center [244, 422] width 44 height 20
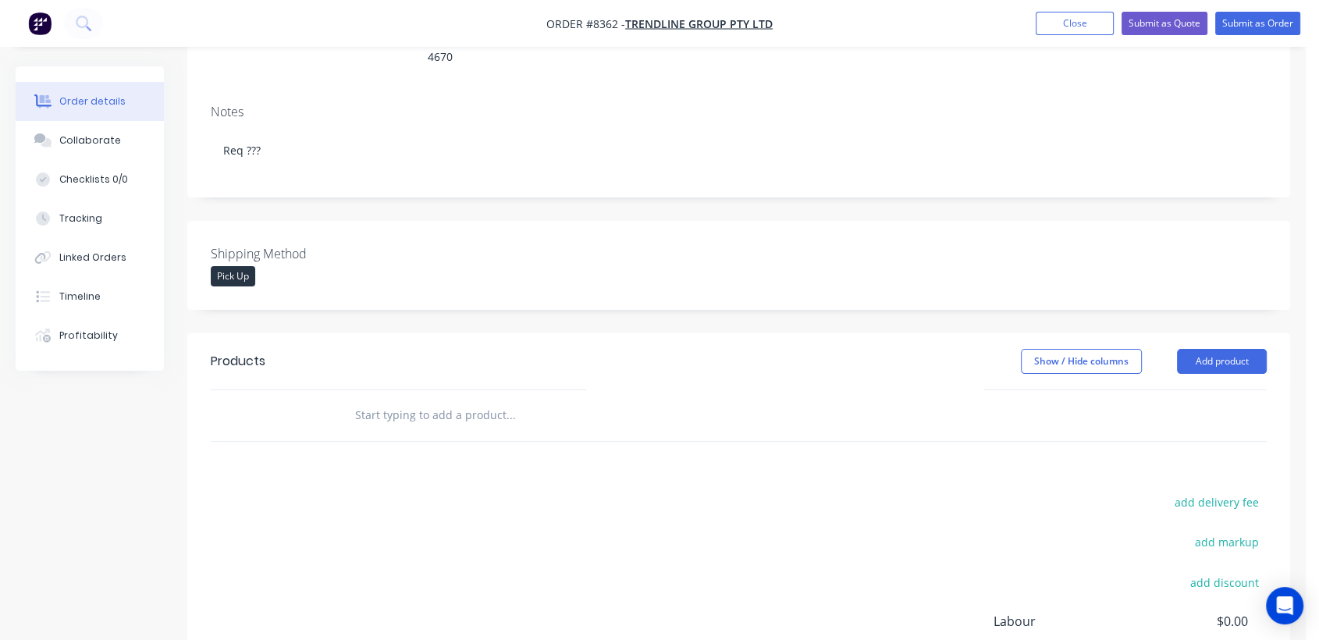
click at [449, 400] on input "text" at bounding box center [510, 415] width 312 height 31
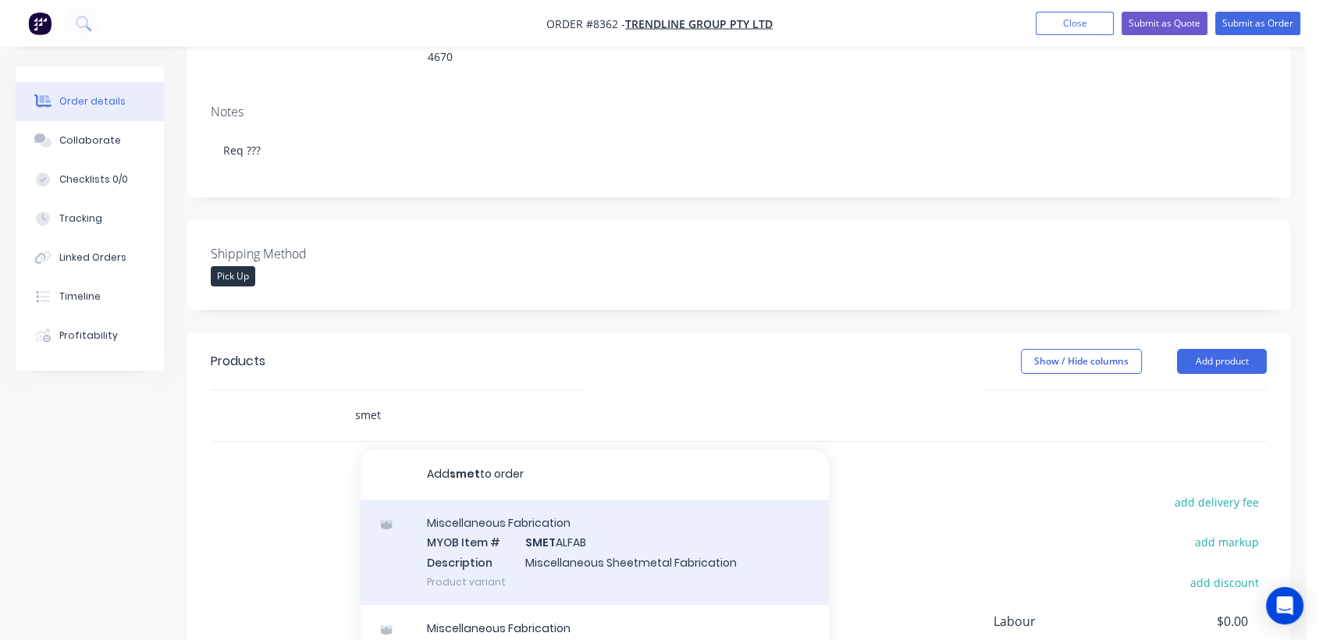
type input "smet"
click at [537, 502] on div "Miscellaneous Fabrication MYOB Item # SMET ALFAB Description Miscellaneous Shee…" at bounding box center [595, 551] width 468 height 105
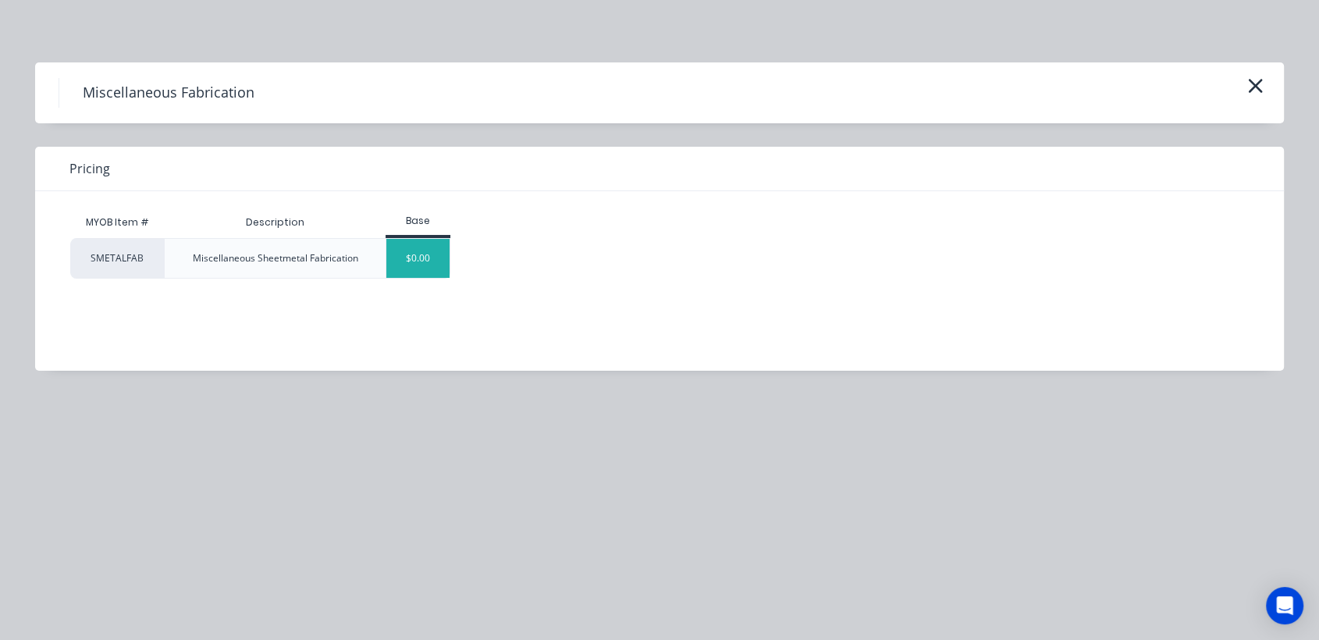
click at [403, 265] on div "$0.00" at bounding box center [417, 258] width 63 height 39
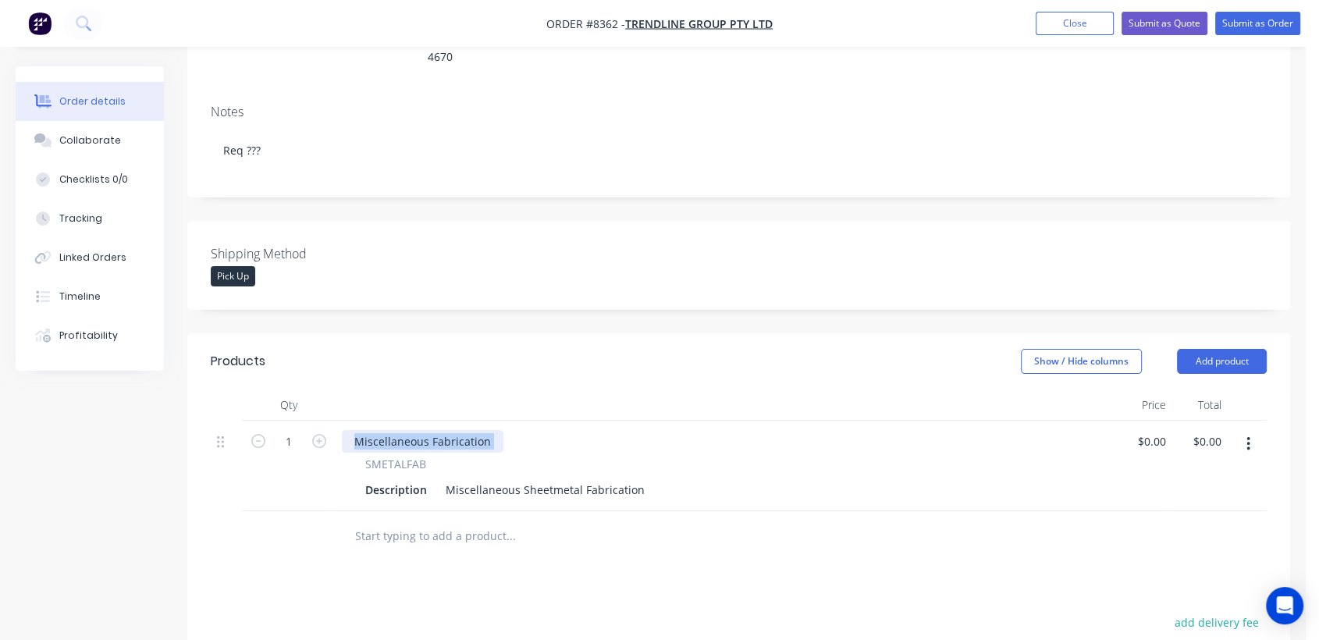
drag, startPoint x: 499, startPoint y: 396, endPoint x: 442, endPoint y: 395, distance: 57.0
click at [444, 430] on div "Miscellaneous Fabrication" at bounding box center [726, 441] width 768 height 23
drag, startPoint x: 487, startPoint y: 395, endPoint x: 322, endPoint y: 414, distance: 166.6
click at [336, 421] on div "Miscellaneous Fabrication SMETALFAB Description Miscellaneous Sheetmetal Fabric…" at bounding box center [726, 466] width 780 height 91
click at [297, 430] on input "1" at bounding box center [288, 441] width 41 height 23
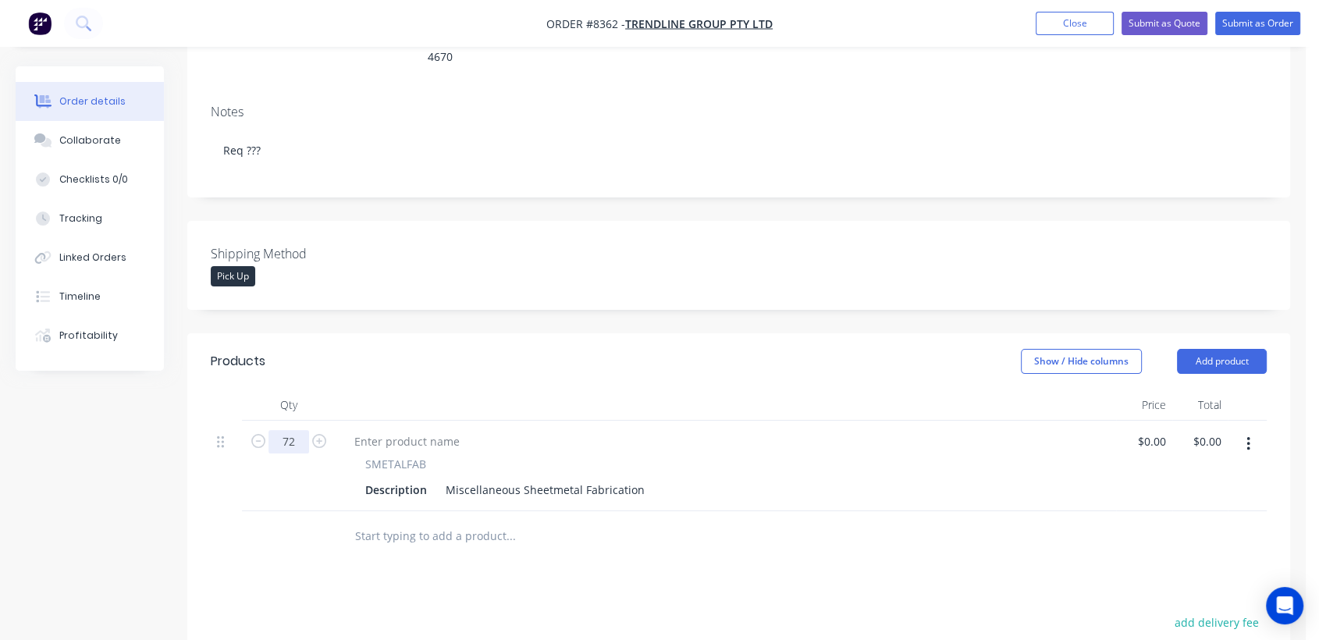
type input "72"
click at [449, 478] on div "Miscellaneous Sheetmetal Fabrication" at bounding box center [544, 489] width 211 height 23
drag, startPoint x: 443, startPoint y: 445, endPoint x: 649, endPoint y: 459, distance: 206.5
click at [649, 459] on div "SMETALFAB Description Miscellaneous Sheetmetal Fabrication" at bounding box center [726, 466] width 780 height 91
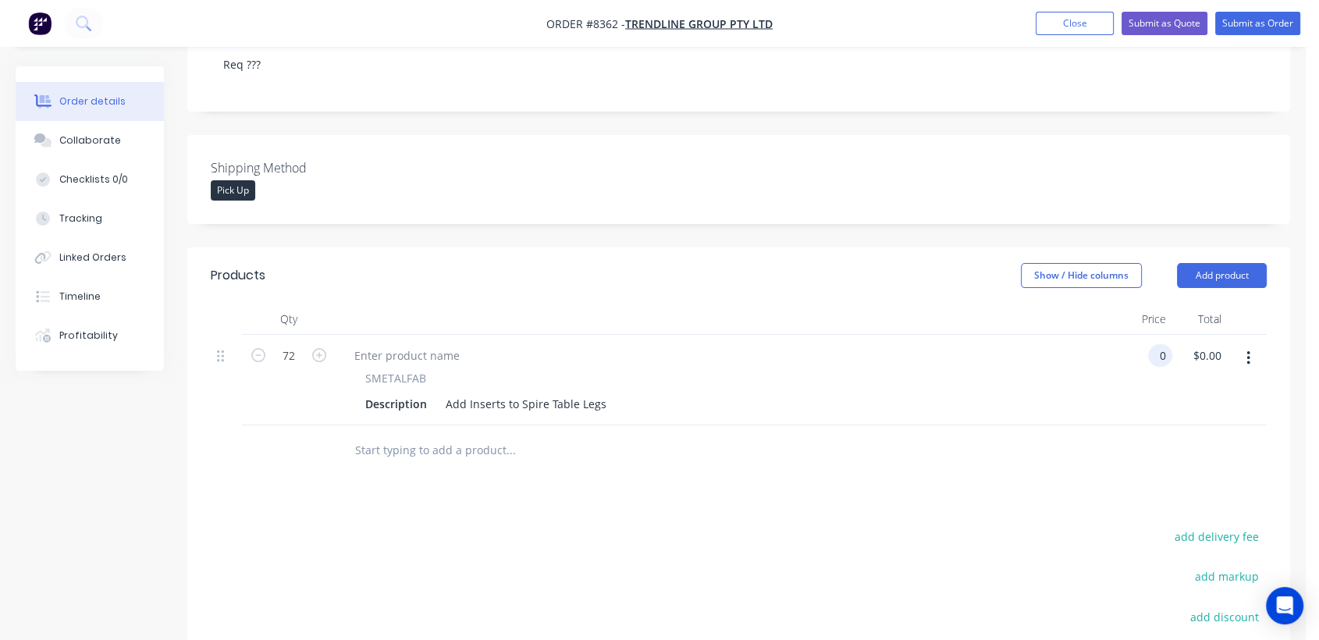
scroll to position [346, 0]
type input "$0.00"
click at [479, 434] on input "text" at bounding box center [510, 449] width 312 height 31
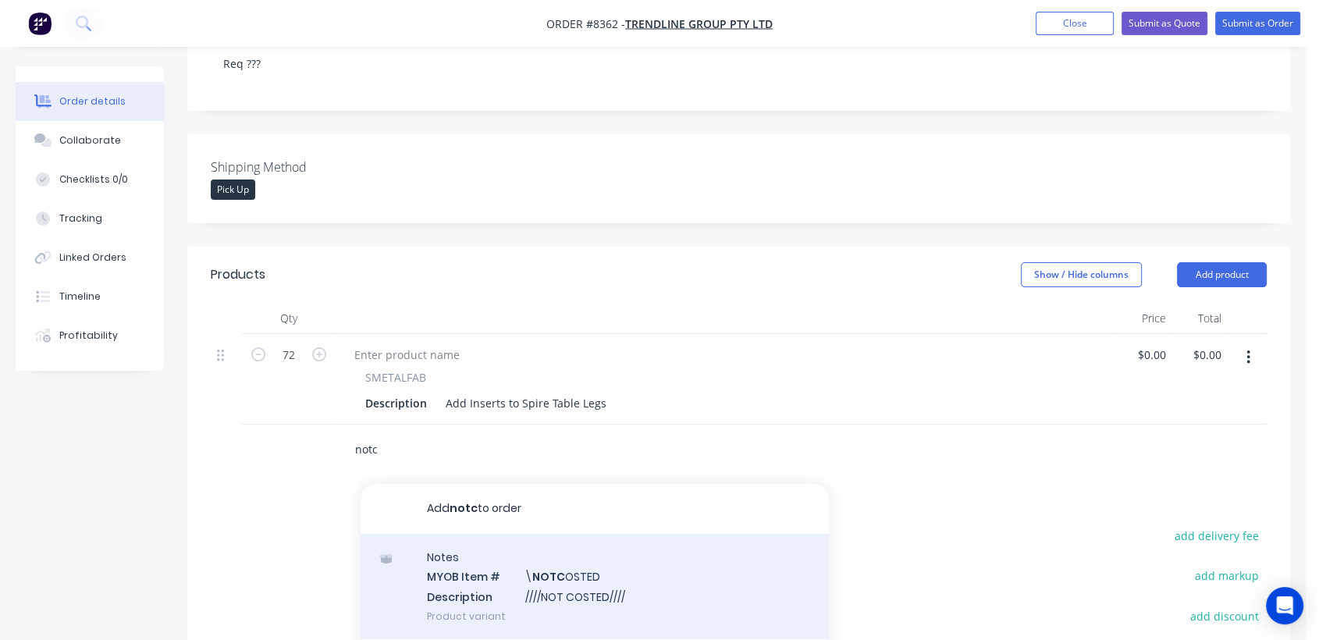
type input "notc"
click at [604, 539] on div "Notes MYOB Item # \ NOTC OSTED Description ////NOT COSTED//// Product variant" at bounding box center [595, 586] width 468 height 105
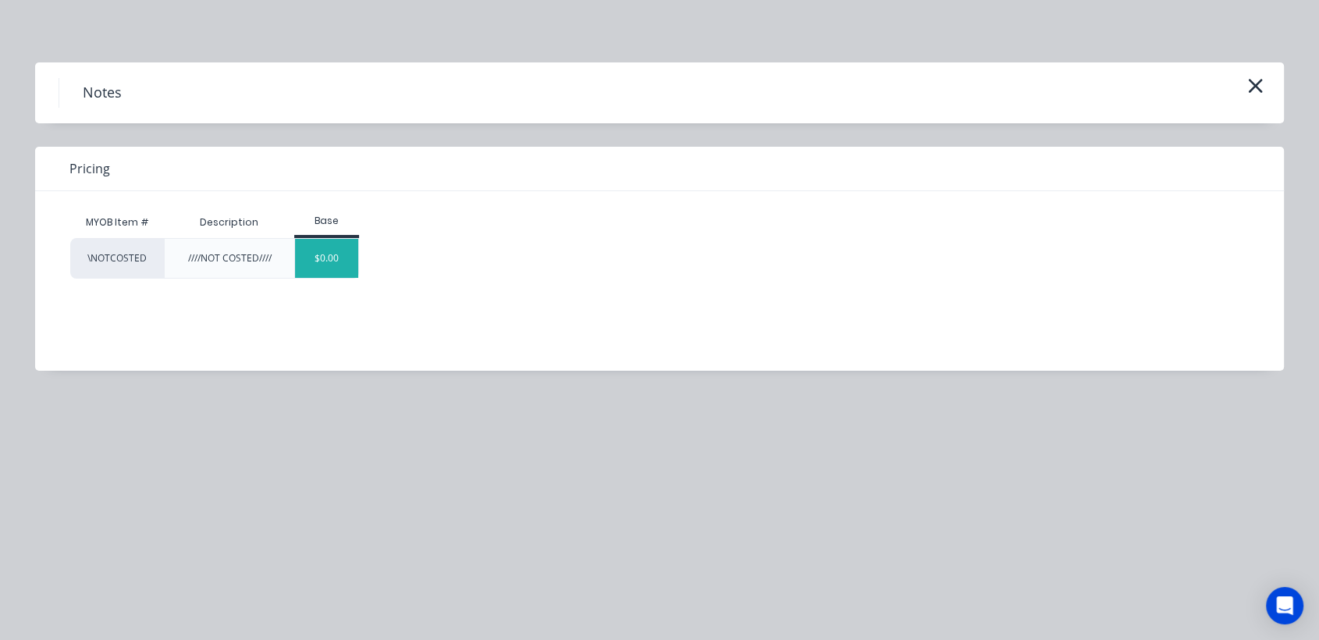
click at [318, 258] on div "$0.00" at bounding box center [326, 258] width 63 height 39
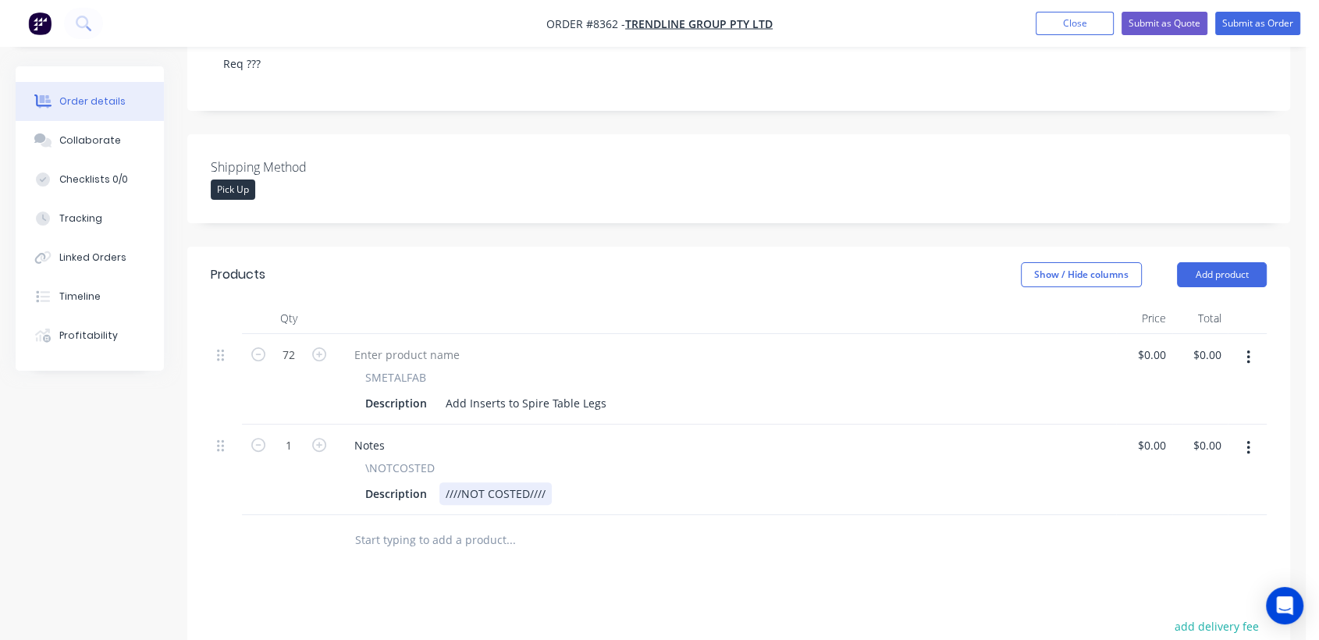
click at [549, 482] on div "Description ////NOT COSTED////" at bounding box center [722, 493] width 727 height 23
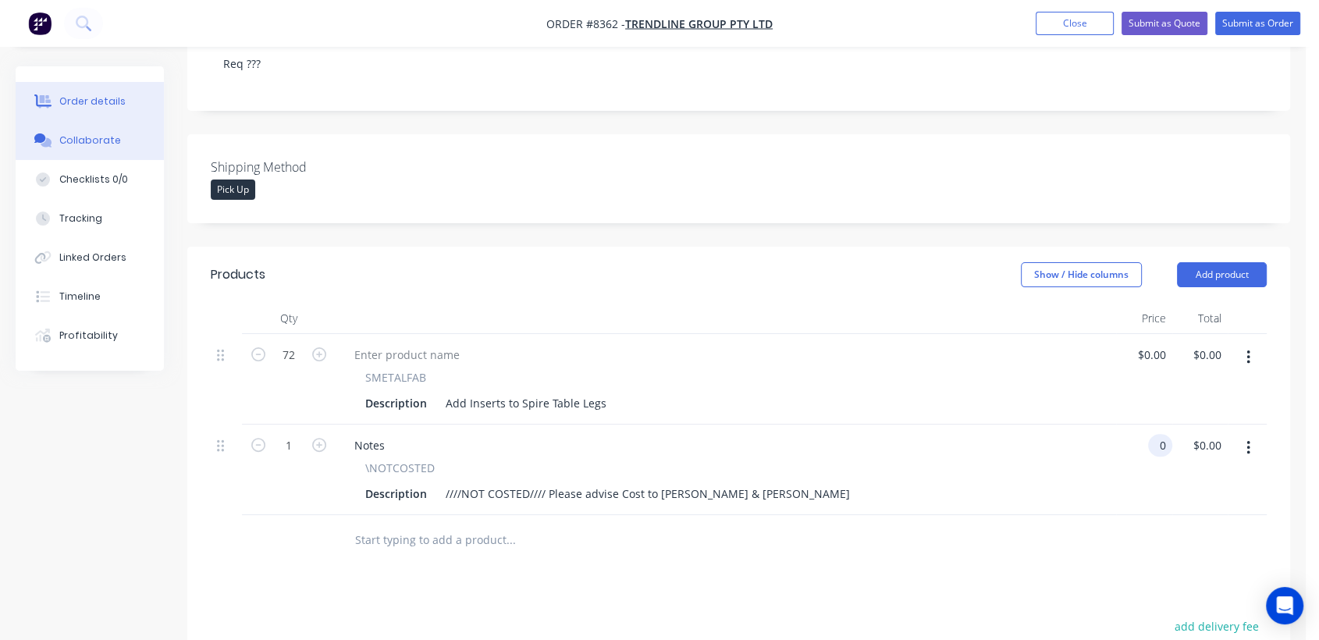
type input "$0.00"
click at [100, 145] on div "Collaborate" at bounding box center [90, 140] width 62 height 14
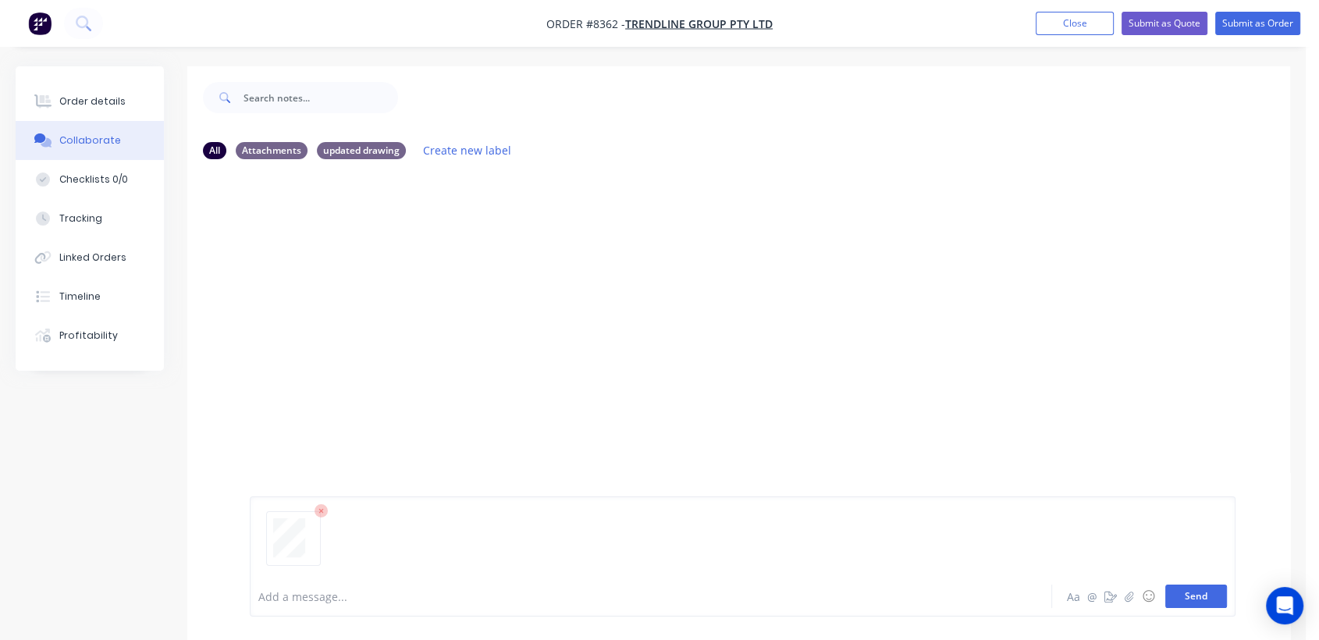
drag, startPoint x: 1205, startPoint y: 592, endPoint x: 1068, endPoint y: 496, distance: 167.6
click at [1205, 592] on button "Send" at bounding box center [1196, 595] width 62 height 23
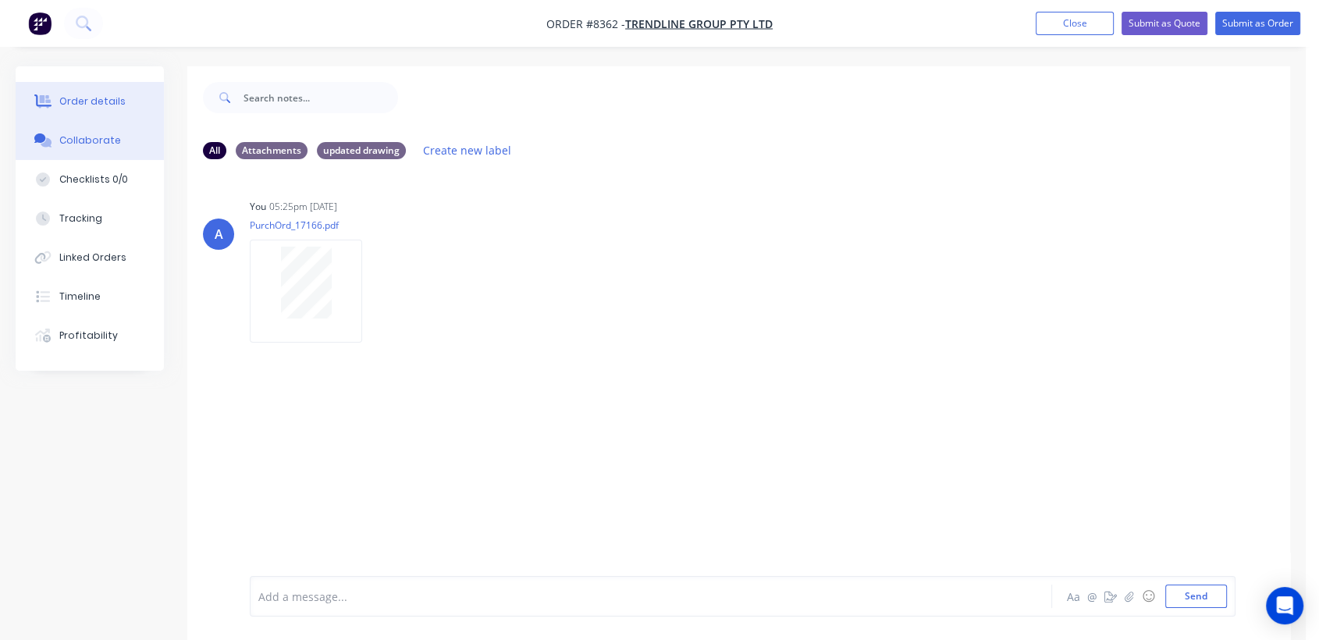
click at [91, 96] on div "Order details" at bounding box center [92, 101] width 66 height 14
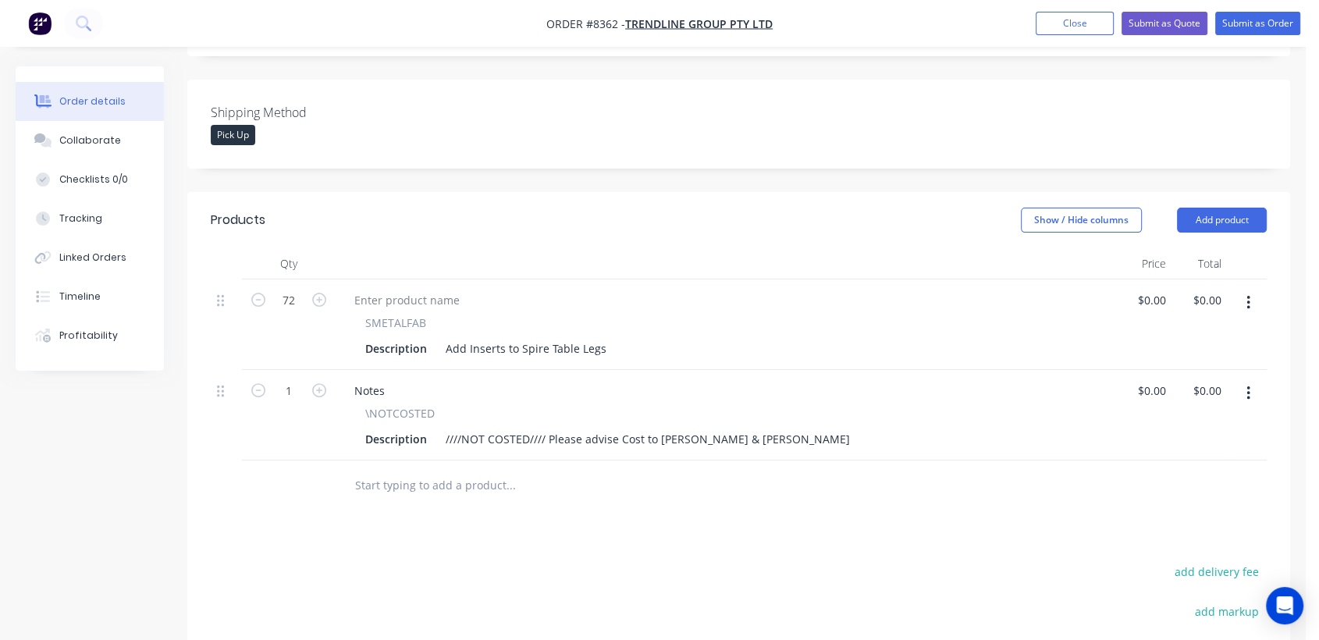
scroll to position [433, 0]
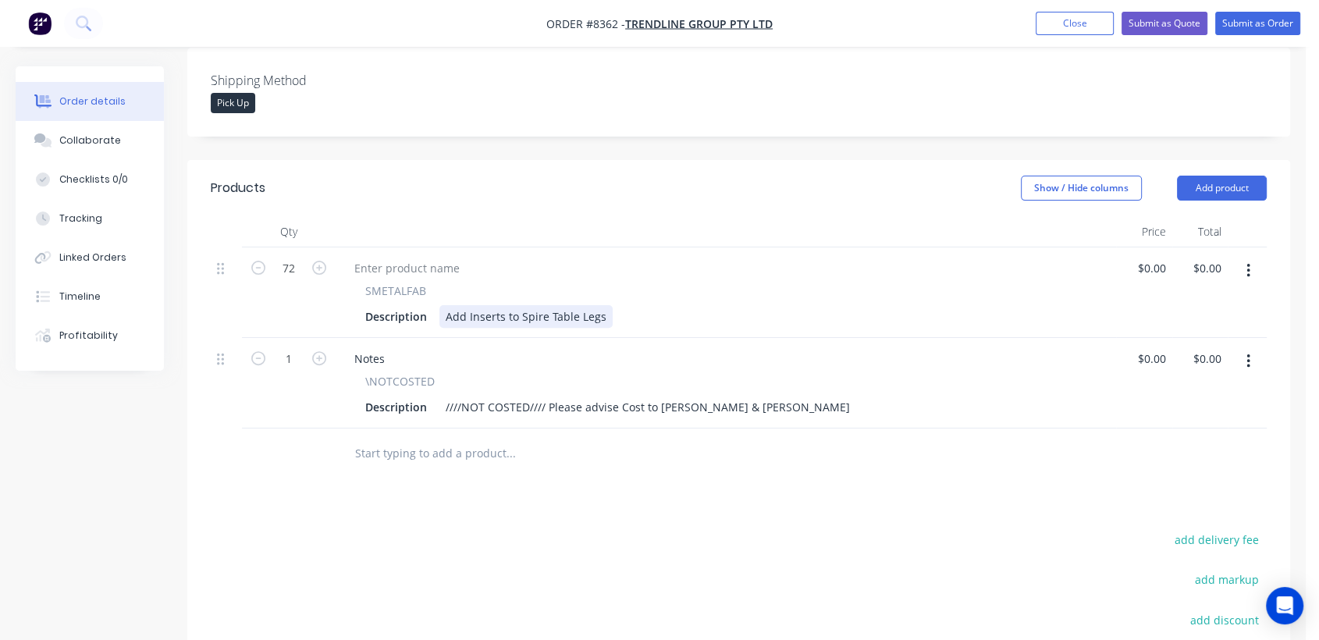
click at [599, 305] on div "Add Inserts to Spire Table Legs" at bounding box center [525, 316] width 173 height 23
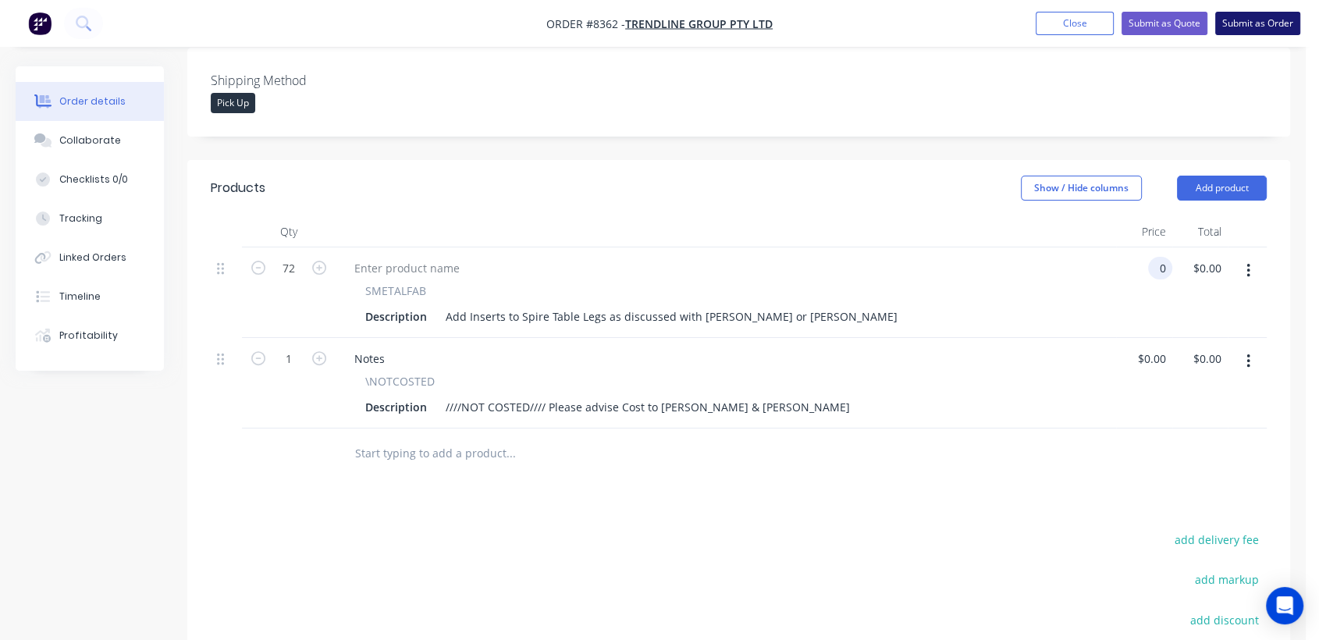
type input "$0.00"
click at [1252, 28] on button "Submit as Order" at bounding box center [1257, 23] width 85 height 23
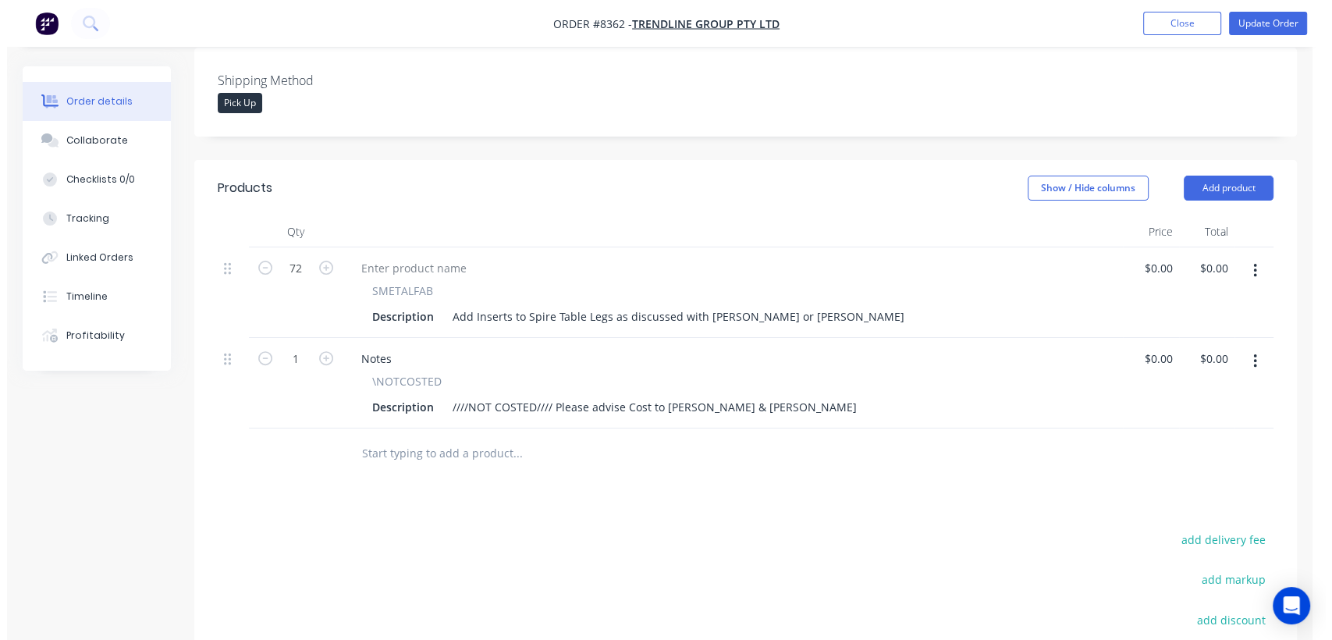
scroll to position [0, 0]
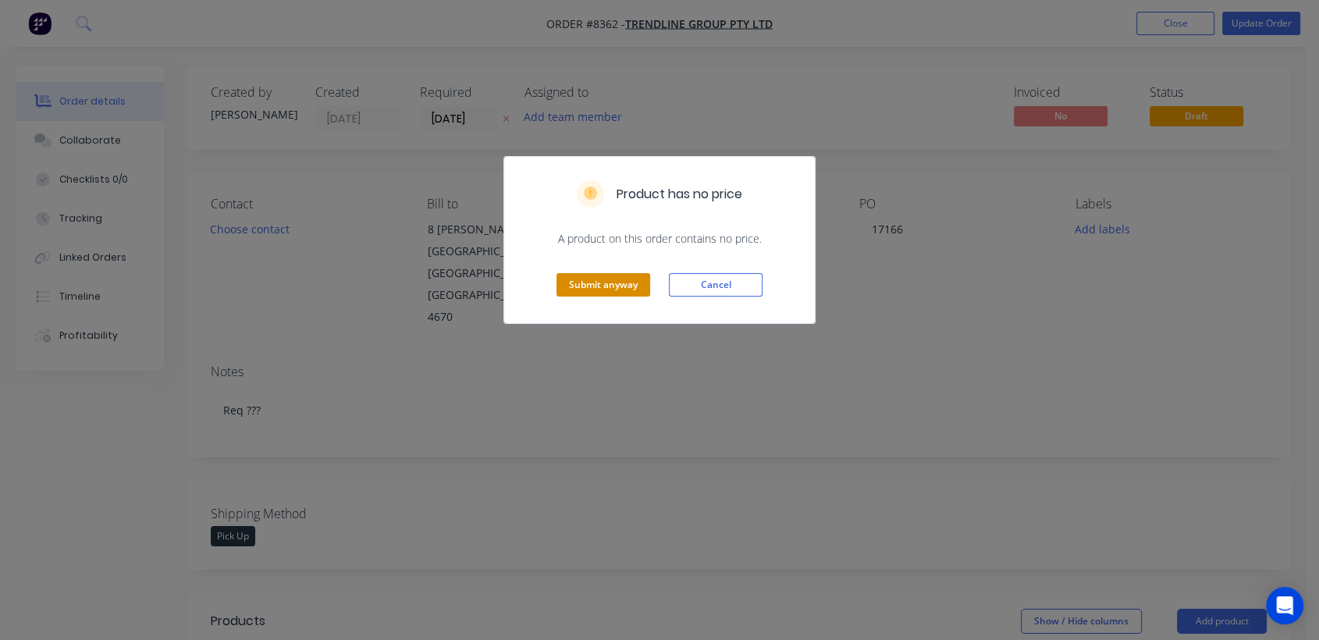
click at [612, 273] on button "Submit anyway" at bounding box center [603, 284] width 94 height 23
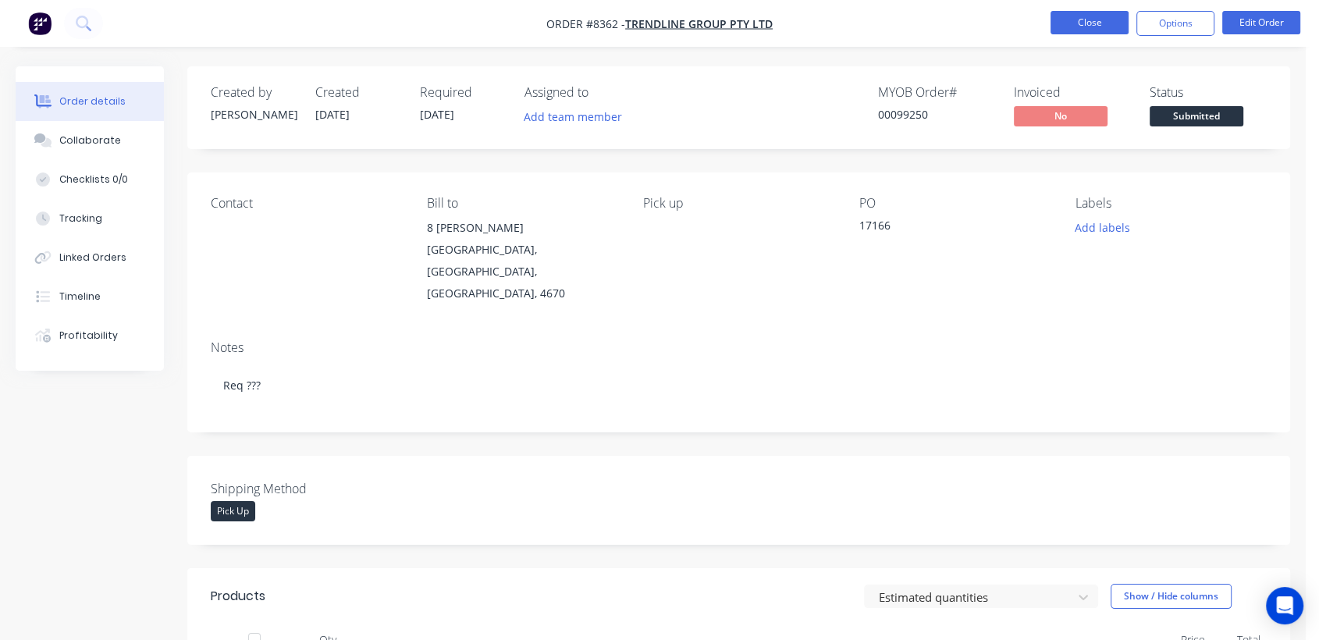
click at [1071, 16] on button "Close" at bounding box center [1089, 22] width 78 height 23
